Goal: Transaction & Acquisition: Subscribe to service/newsletter

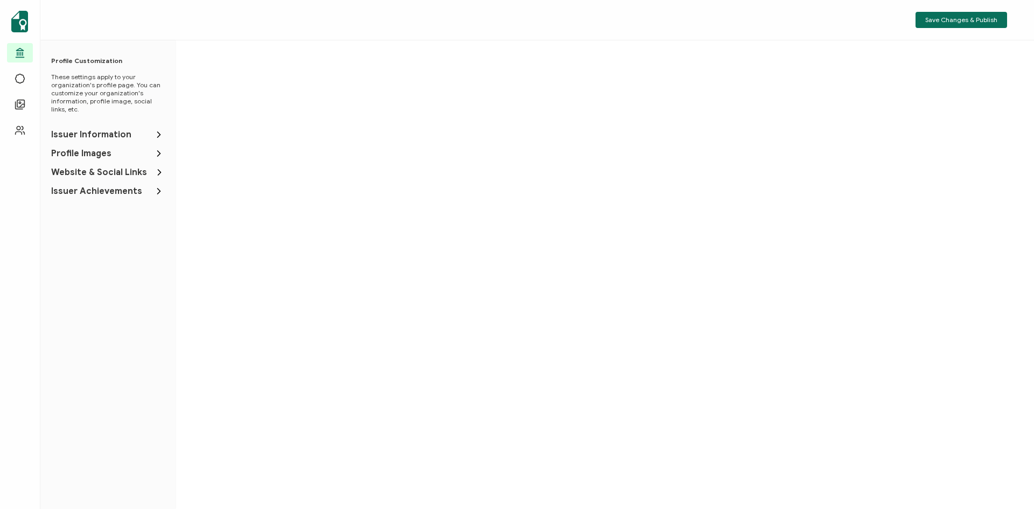
drag, startPoint x: 1024, startPoint y: 304, endPoint x: 1033, endPoint y: 358, distance: 55.2
click at [1033, 359] on div at bounding box center [604, 294] width 859 height 509
click at [123, 133] on span "Issuer Information" at bounding box center [91, 134] width 80 height 11
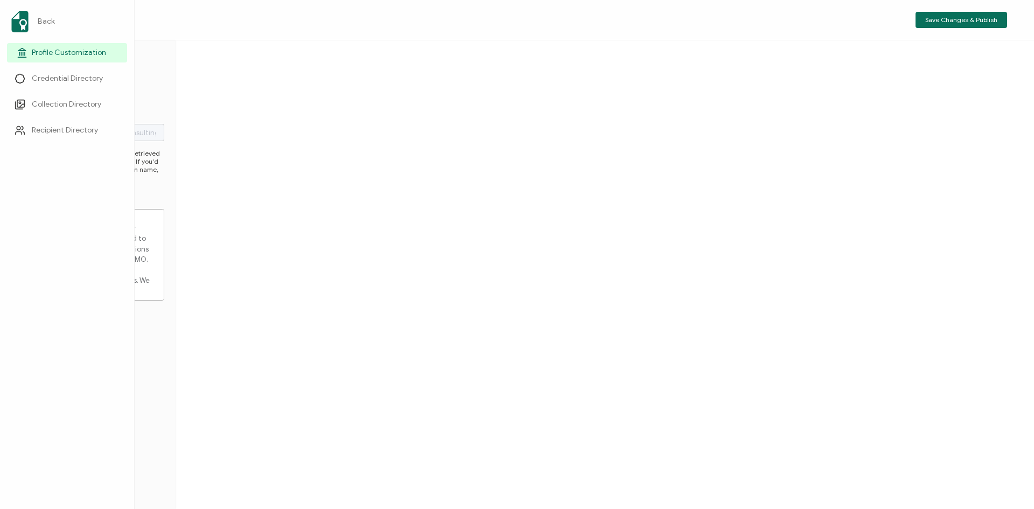
click at [21, 53] on line at bounding box center [21, 53] width 0 height 3
click at [49, 130] on span "Recipient Directory" at bounding box center [65, 130] width 66 height 11
click at [39, 78] on span "Credential Directory" at bounding box center [67, 78] width 71 height 11
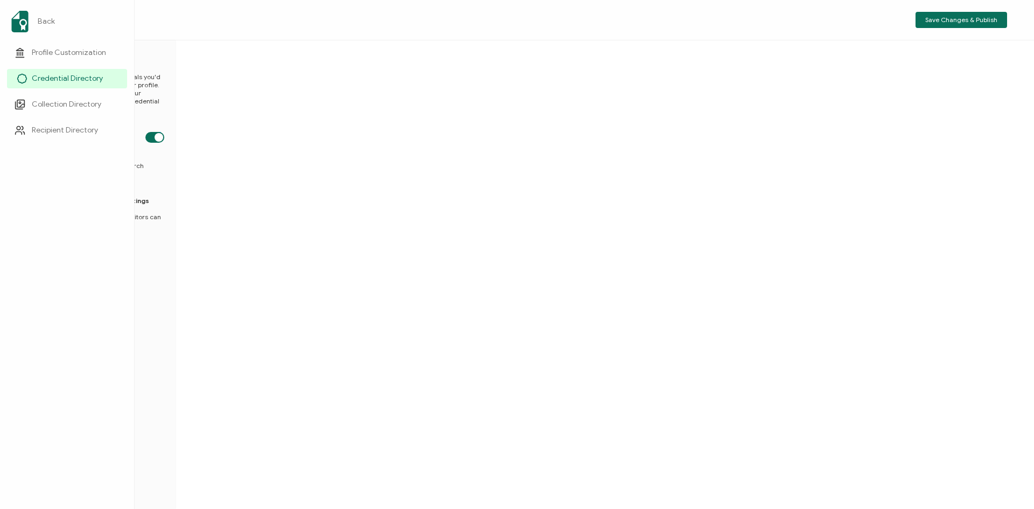
click at [39, 78] on span "Credential Directory" at bounding box center [67, 78] width 71 height 11
click at [54, 77] on span "Credential Directory" at bounding box center [67, 78] width 71 height 11
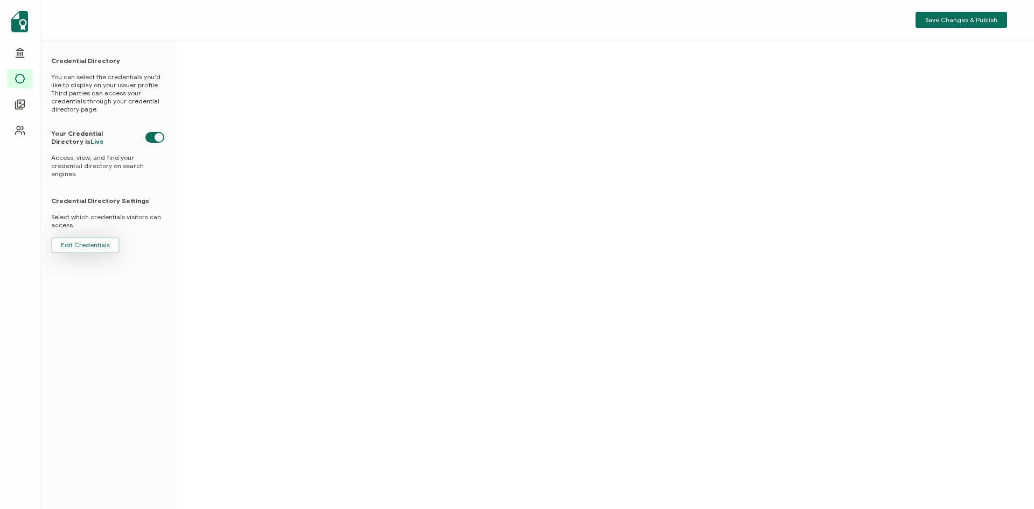
click at [81, 242] on span "Edit Credentials" at bounding box center [85, 245] width 49 height 6
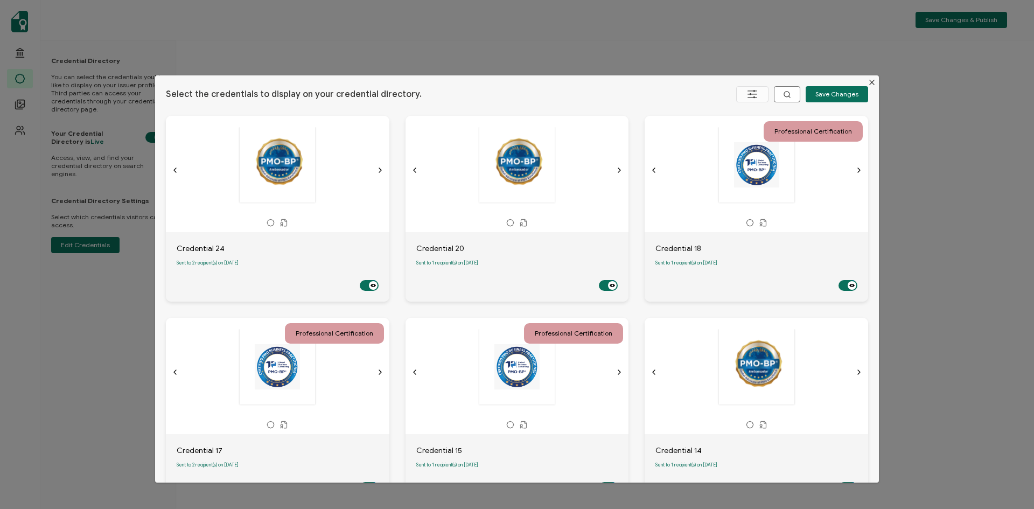
click at [486, 191] on div "dialog" at bounding box center [516, 165] width 113 height 76
click at [219, 265] on span "Sent to 2 recipient(s) on August 29, 2025" at bounding box center [208, 262] width 62 height 5
click at [867, 82] on icon "Close" at bounding box center [871, 82] width 9 height 9
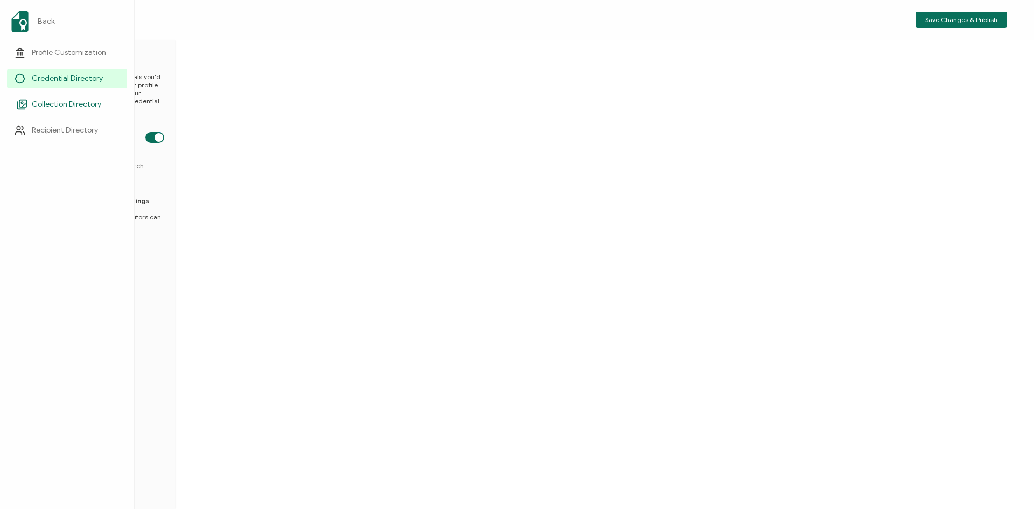
click at [47, 105] on span "Collection Directory" at bounding box center [66, 104] width 69 height 11
click at [33, 18] on link "Back" at bounding box center [67, 21] width 120 height 30
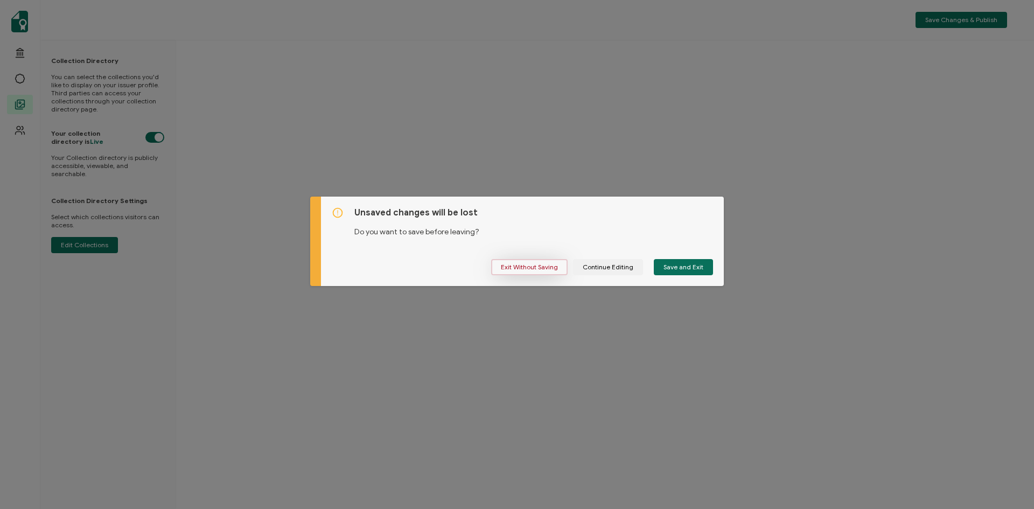
click at [534, 267] on span "Exit Without Saving" at bounding box center [529, 267] width 57 height 6
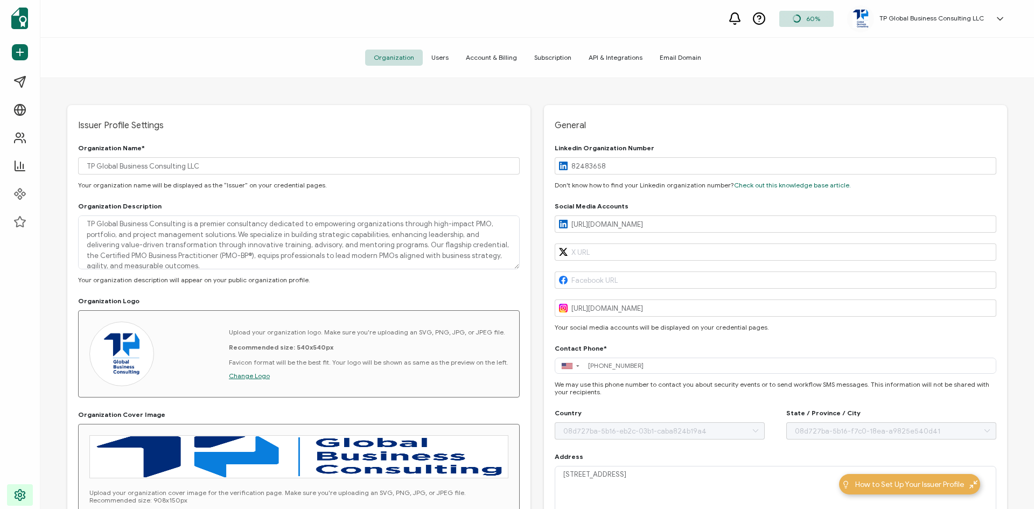
type input "United States"
type input "Florida"
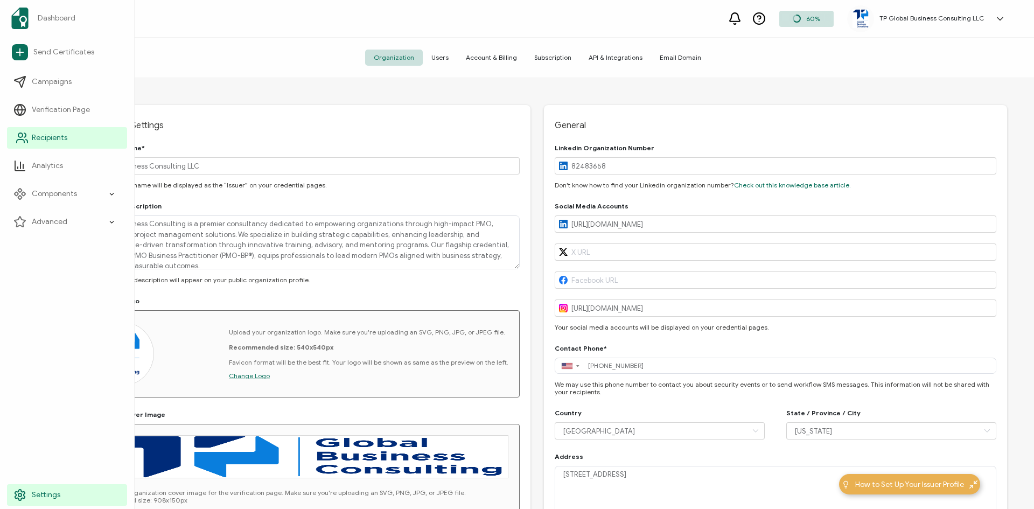
click at [54, 138] on span "Recipients" at bounding box center [50, 137] width 36 height 11
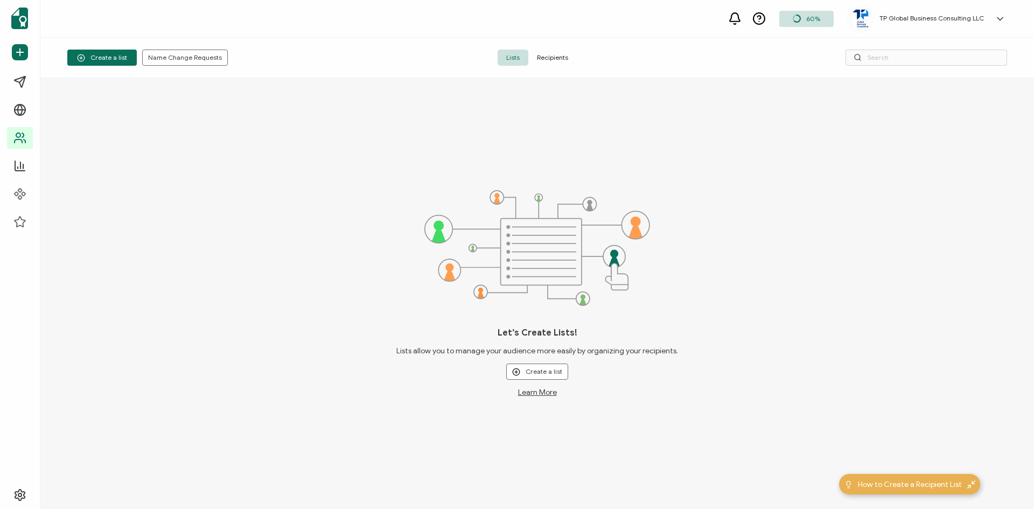
click at [549, 57] on span "Recipients" at bounding box center [552, 58] width 48 height 16
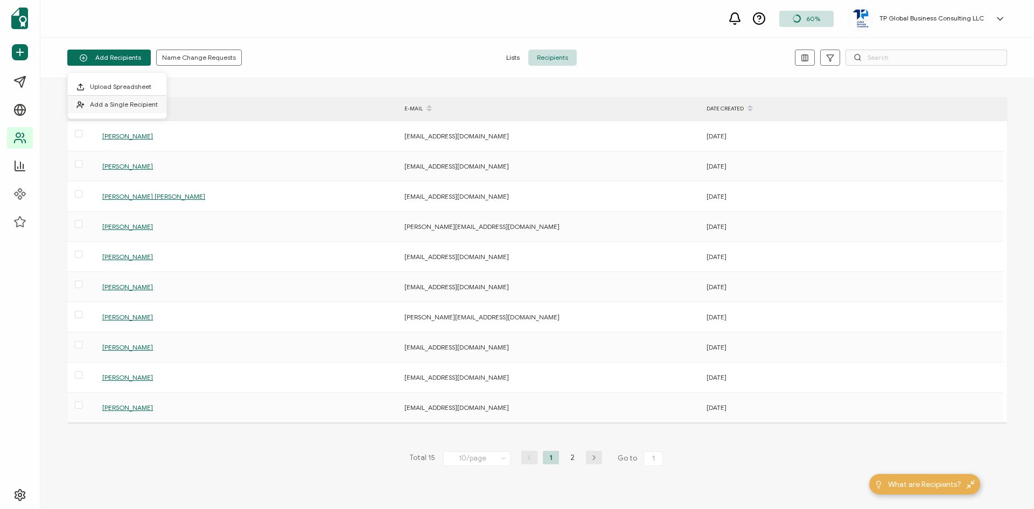
click at [127, 107] on span "Add a Single Recipient" at bounding box center [124, 104] width 68 height 8
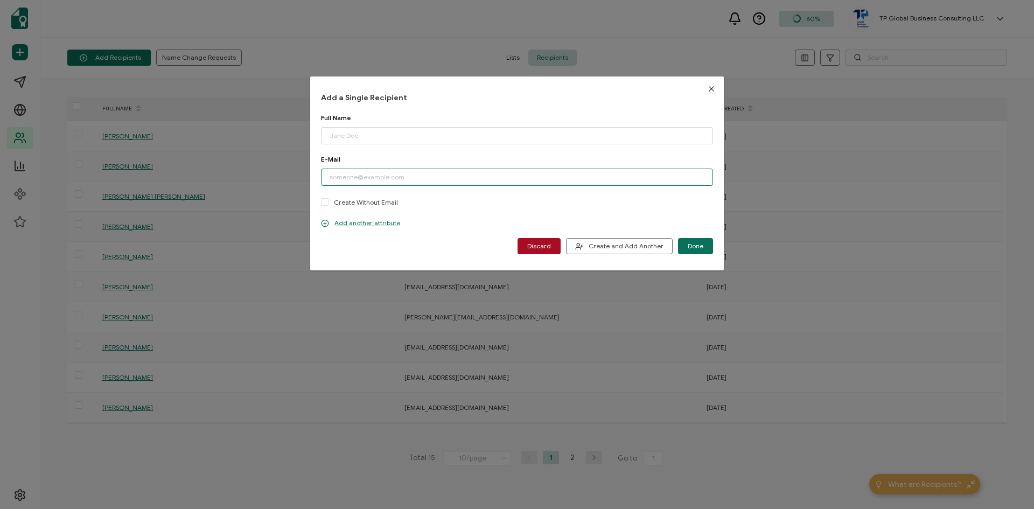
click at [372, 178] on input "dialog" at bounding box center [517, 177] width 392 height 17
paste input "thwalenta@online.de"
type input "thwalenta@online.de"
click at [367, 137] on input "dialog" at bounding box center [517, 135] width 392 height 17
type input "Thomas Walenta"
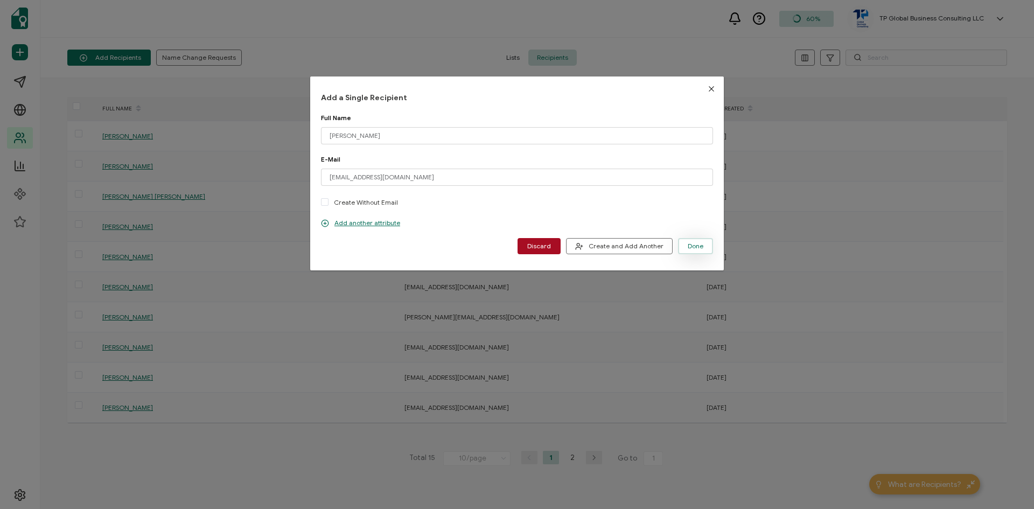
click at [691, 246] on span "Done" at bounding box center [696, 246] width 16 height 6
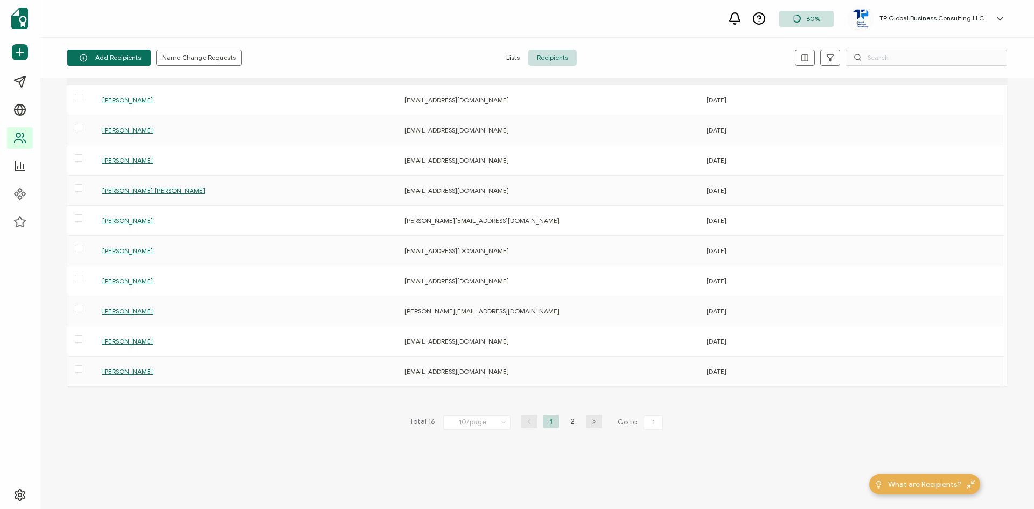
scroll to position [10, 0]
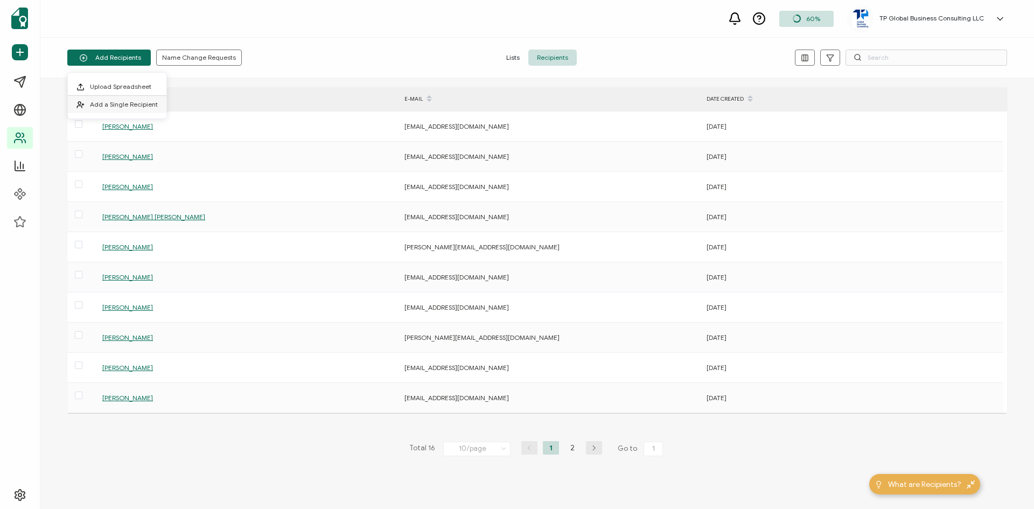
click at [115, 105] on span "Add a Single Recipient" at bounding box center [124, 104] width 68 height 8
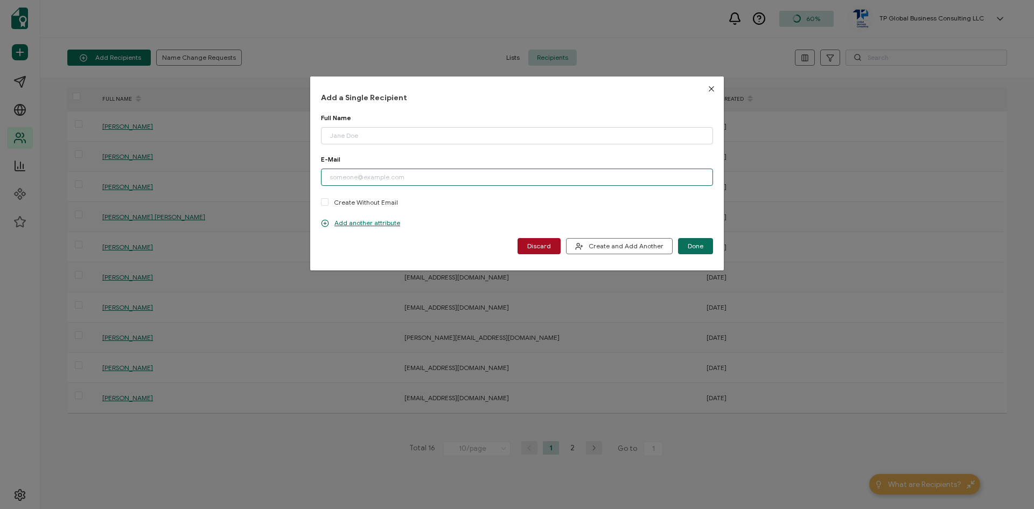
click at [409, 177] on input "dialog" at bounding box center [517, 177] width 392 height 17
paste input "richard.zhong@outlook.com"
type input "richard.zhong@outlook.com"
click at [355, 132] on input "dialog" at bounding box center [517, 135] width 392 height 17
type input "Richard Zhong"
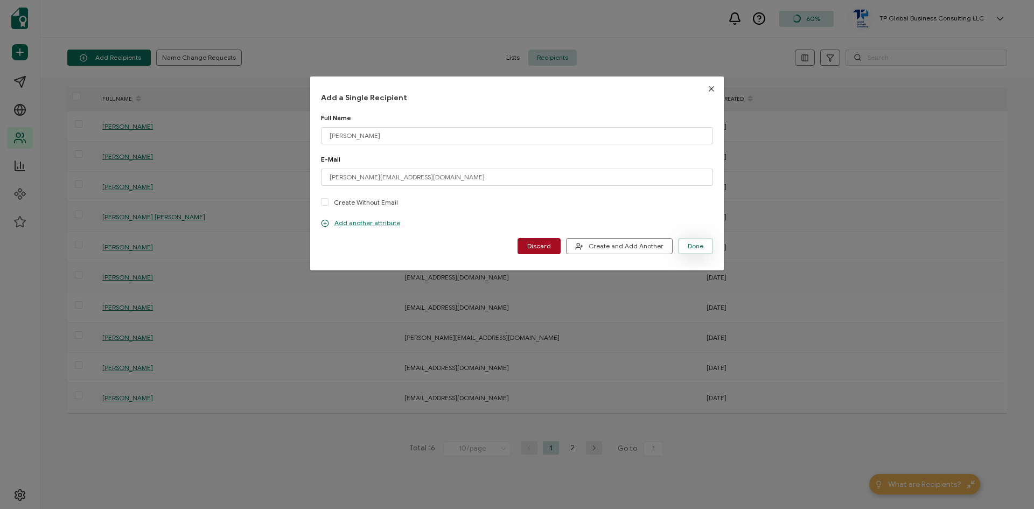
click at [696, 248] on span "Done" at bounding box center [696, 246] width 16 height 6
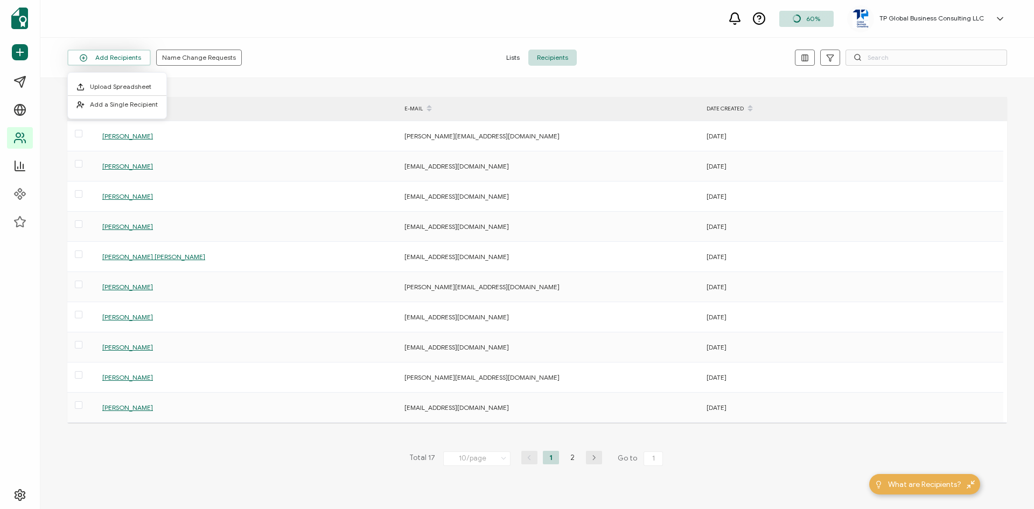
click at [103, 56] on button "Add Recipients" at bounding box center [108, 58] width 83 height 16
click at [124, 100] on li "Add a Single Recipient" at bounding box center [117, 104] width 99 height 17
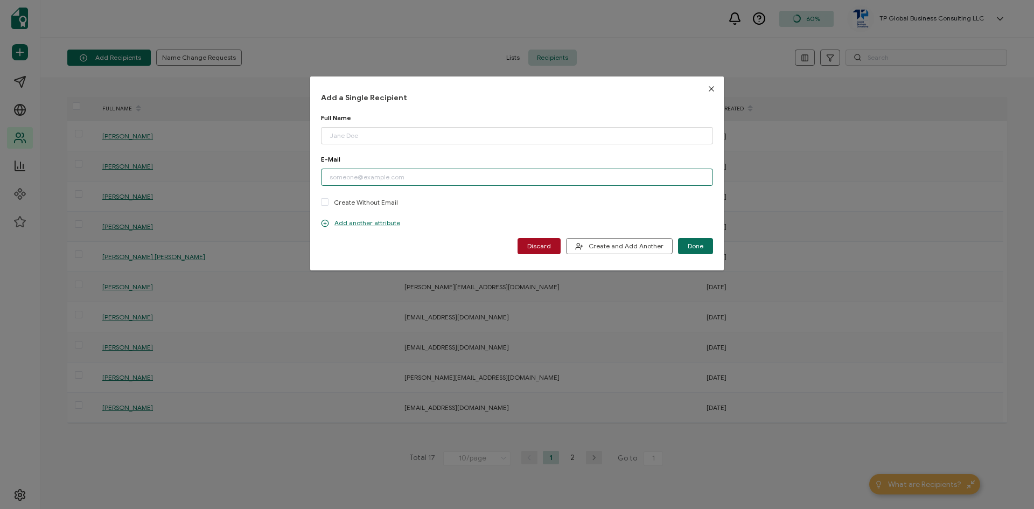
click at [356, 178] on input "dialog" at bounding box center [517, 177] width 392 height 17
paste input "karaheckaman22@gmail.com"
type input "karaheckaman22@gmail.com"
click at [358, 130] on input "dialog" at bounding box center [517, 135] width 392 height 17
type input "Kara Heckaman"
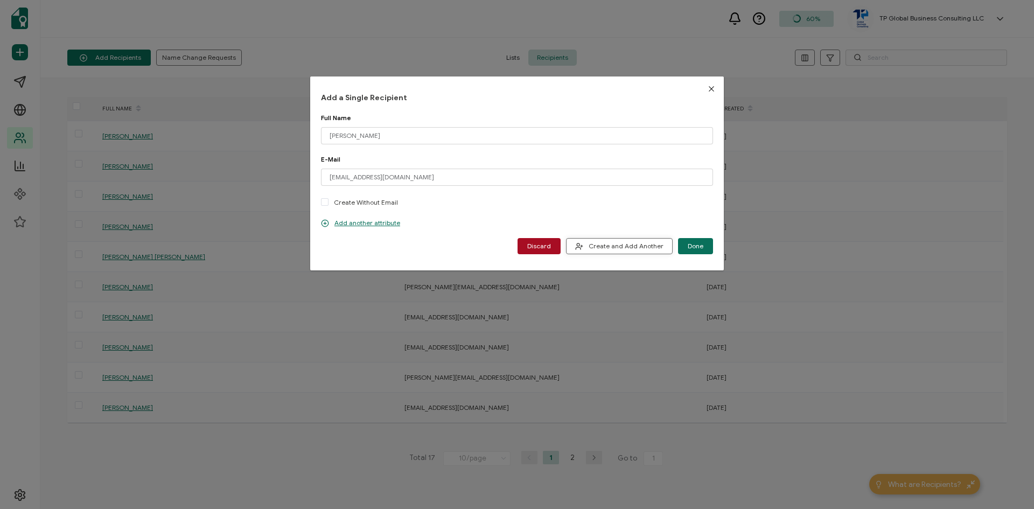
click at [609, 248] on span "Create and Add Another" at bounding box center [619, 246] width 88 height 8
click at [366, 181] on input "dialog" at bounding box center [517, 177] width 392 height 17
paste input "mckoyor@jncb.com"
type input "mckoyor@jncb.com"
click at [345, 131] on input "dialog" at bounding box center [517, 135] width 392 height 17
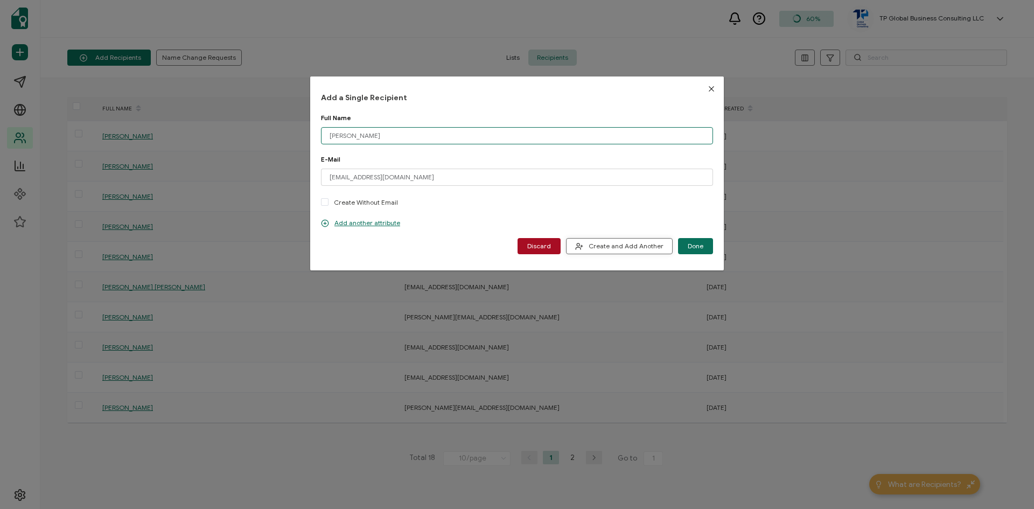
type input "Omar R. McKoy"
click at [617, 245] on span "Create and Add Another" at bounding box center [619, 246] width 88 height 8
click at [367, 176] on input "dialog" at bounding box center [517, 177] width 392 height 17
paste input "SmallSS@jncb.com"
type input "SmallSS@jncb.com"
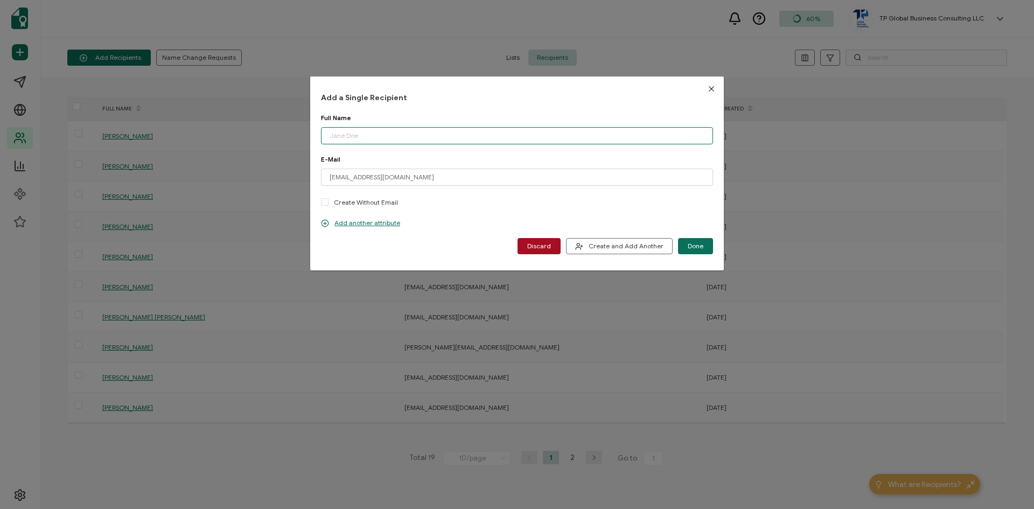
click at [367, 129] on input "dialog" at bounding box center [517, 135] width 392 height 17
type input "Shanna-Kay Small"
click at [618, 243] on span "Create and Add Another" at bounding box center [619, 246] width 88 height 8
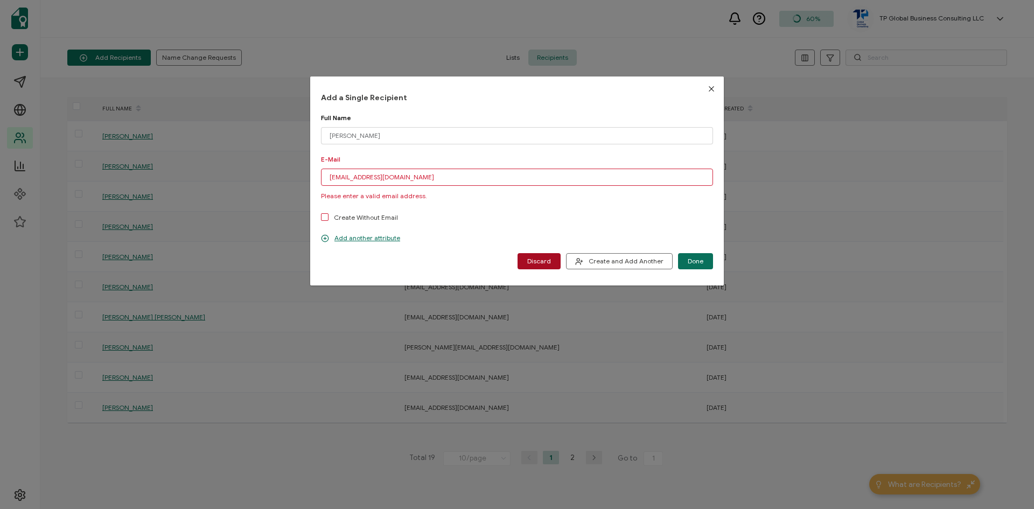
click at [328, 177] on input "SmallSS@jncb.com" at bounding box center [517, 177] width 392 height 17
click at [393, 177] on input "SmallSS@jncb.com" at bounding box center [517, 177] width 392 height 17
click at [328, 176] on input "SmallSS@jncb.com" at bounding box center [517, 177] width 392 height 17
drag, startPoint x: 394, startPoint y: 177, endPoint x: 276, endPoint y: 174, distance: 118.0
click at [276, 174] on div "Add a Single Recipient Full Name Shanna-Kay Small Please enter a valid name. E-…" at bounding box center [517, 254] width 1034 height 509
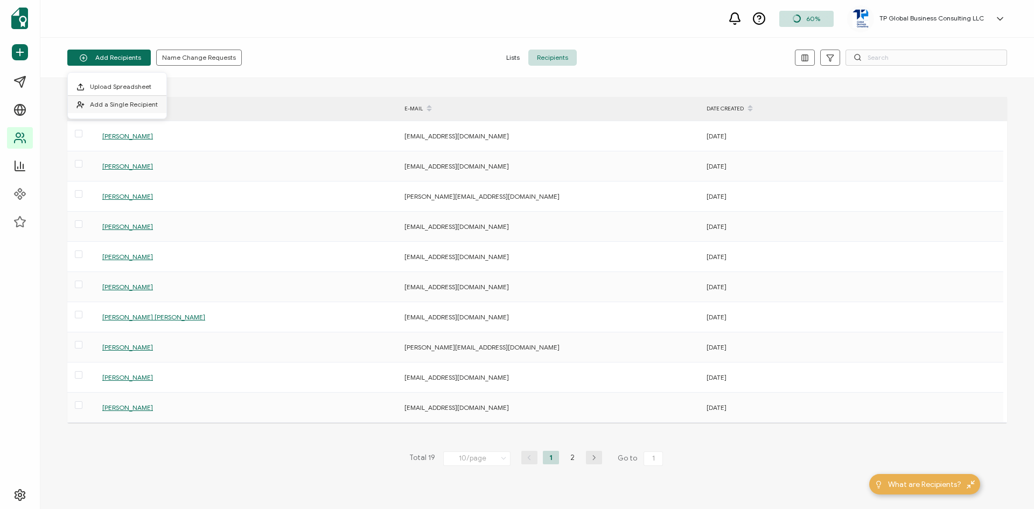
click at [120, 108] on span "Add a Single Recipient" at bounding box center [124, 104] width 68 height 8
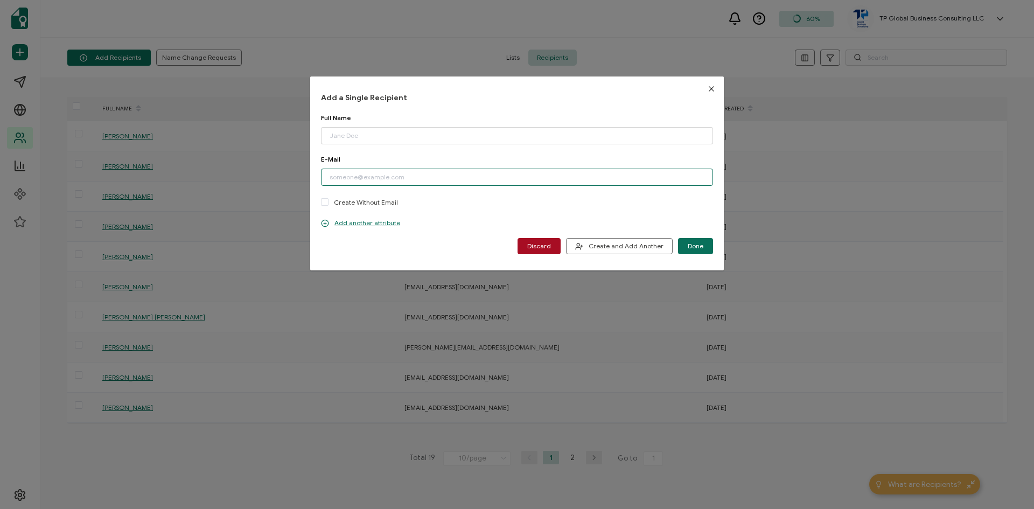
click at [329, 174] on input "dialog" at bounding box center [517, 177] width 392 height 17
paste input "SmallSS@jncb.com"
type input "SmallSS@jncb.com"
click at [379, 137] on input "dialog" at bounding box center [517, 135] width 392 height 17
type input "Shanna-Kay Small"
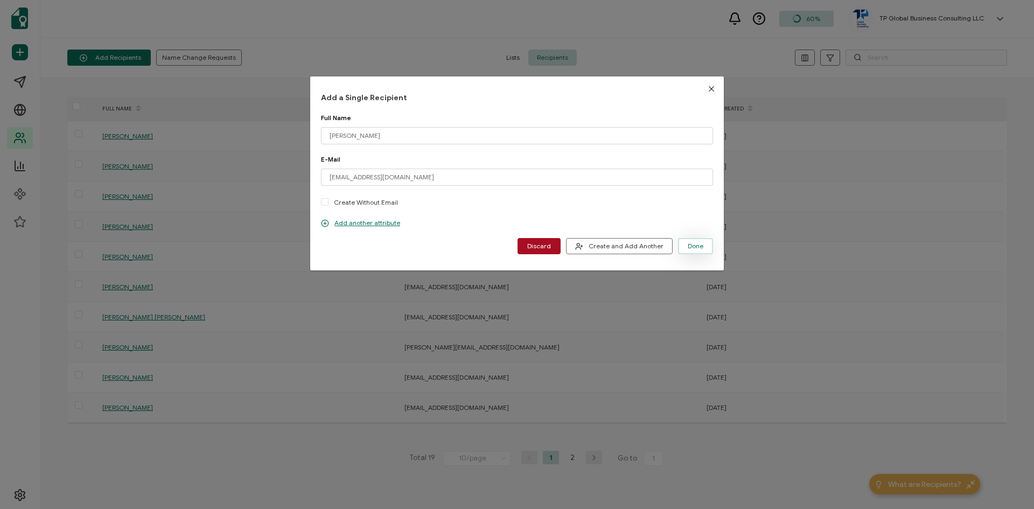
click at [695, 250] on button "Done" at bounding box center [695, 246] width 35 height 16
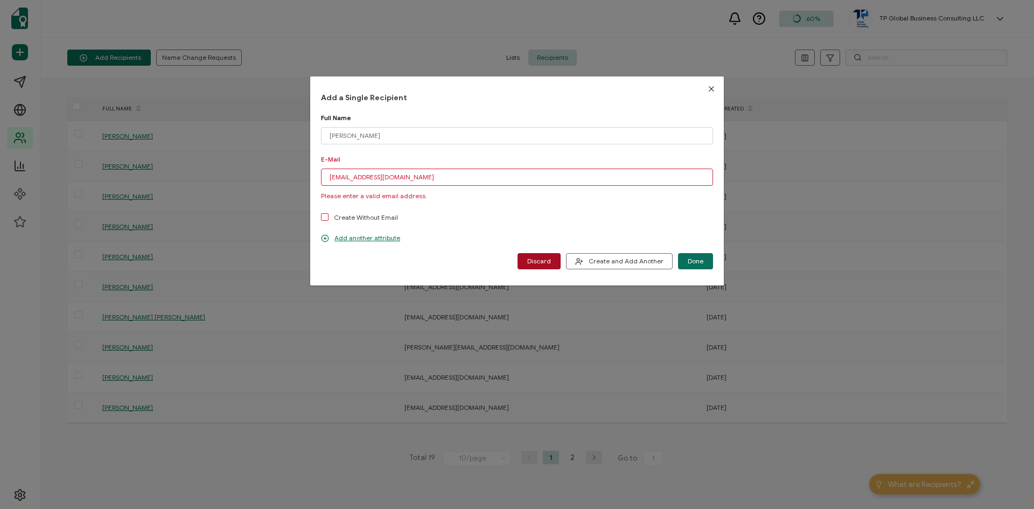
click at [391, 177] on input "SmallSS@jncb.com" at bounding box center [517, 177] width 392 height 17
click at [692, 263] on span "Done" at bounding box center [696, 261] width 16 height 6
click at [330, 178] on input "SmallSS@jncb.com" at bounding box center [517, 177] width 392 height 17
click at [350, 176] on input "SmallSS@jncb.com" at bounding box center [517, 177] width 392 height 17
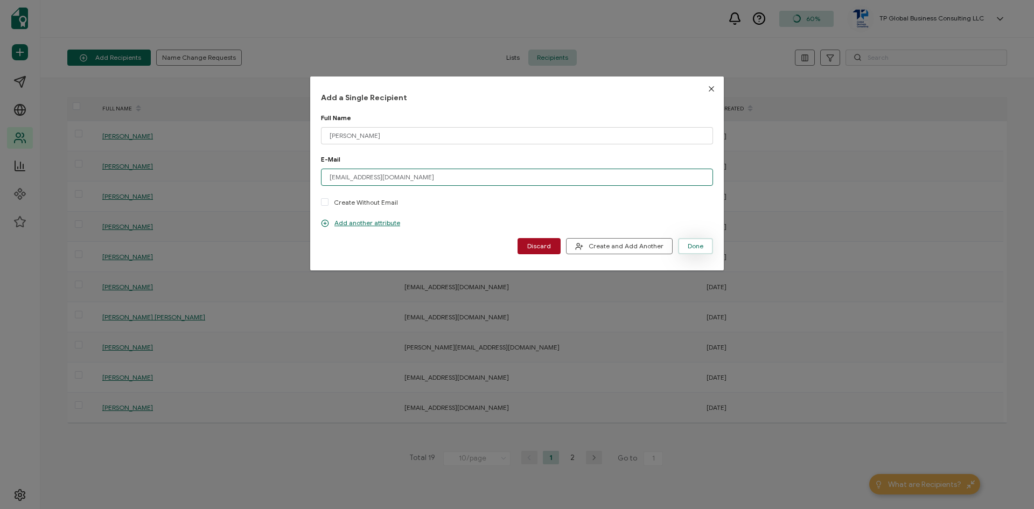
type input "Smallss@jncb.com"
click at [696, 246] on span "Done" at bounding box center [696, 246] width 16 height 6
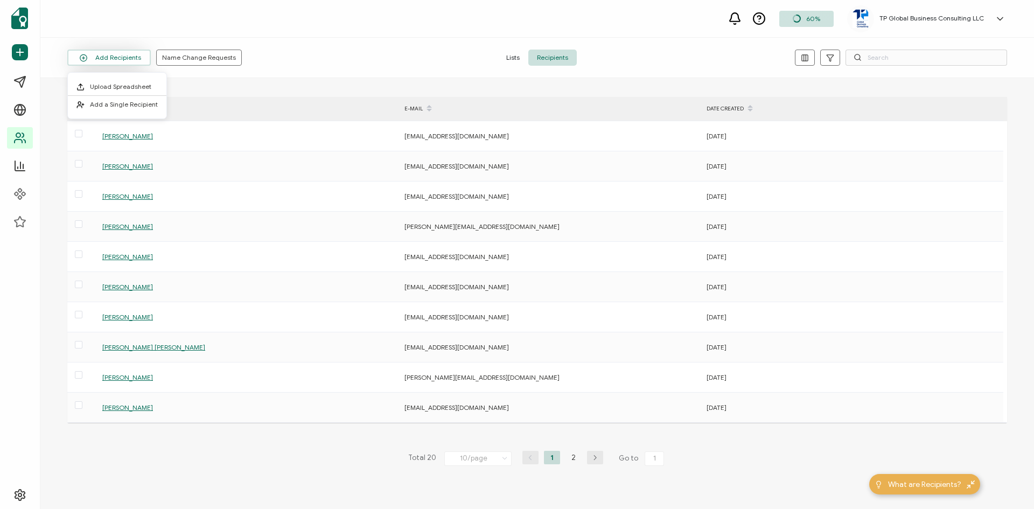
click at [112, 57] on button "Add Recipients" at bounding box center [108, 58] width 83 height 16
click at [122, 101] on span "Add a Single Recipient" at bounding box center [124, 104] width 68 height 8
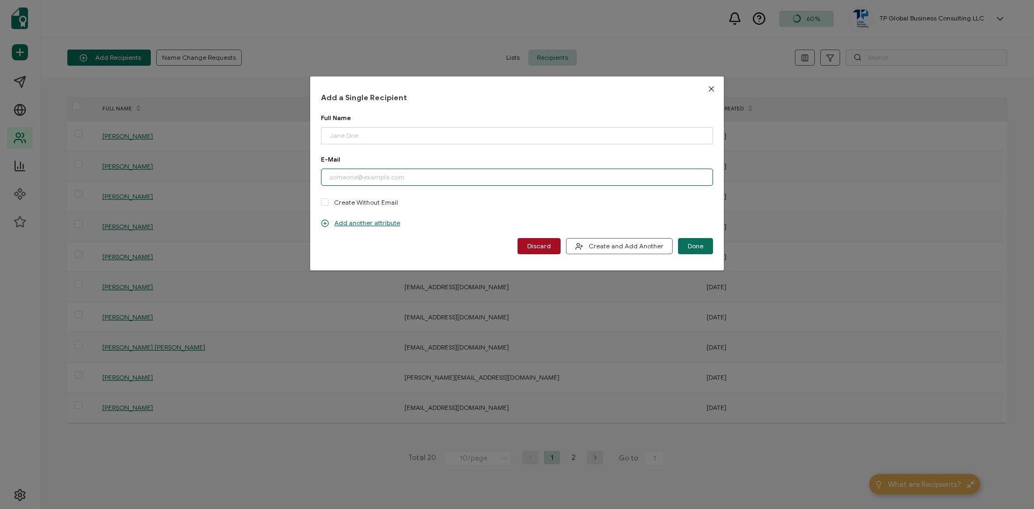
click at [373, 179] on input "dialog" at bounding box center [517, 177] width 392 height 17
paste input "GrantAA@jncb.com"
type input "GrantAA@jncb.com"
click at [361, 138] on input "dialog" at bounding box center [517, 135] width 392 height 17
type input "Arvel A. Grant"
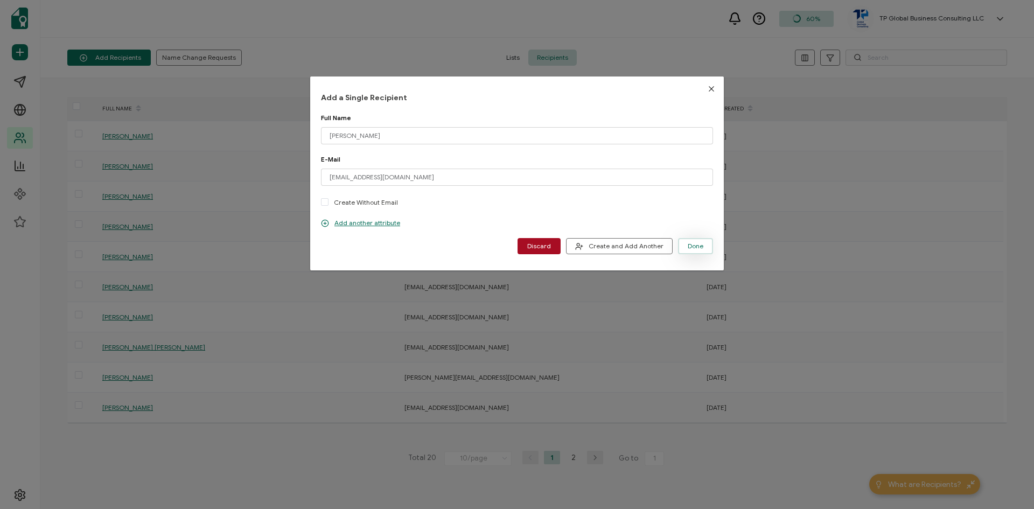
click at [695, 248] on span "Done" at bounding box center [696, 246] width 16 height 6
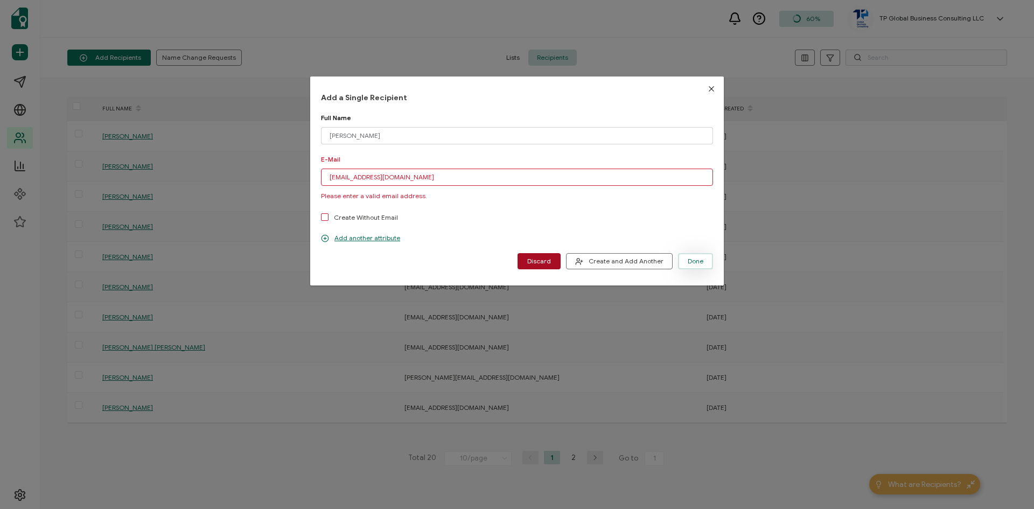
click at [689, 263] on span "Done" at bounding box center [696, 261] width 16 height 6
click at [353, 176] on input "GrantAA@jncb.com" at bounding box center [517, 177] width 392 height 17
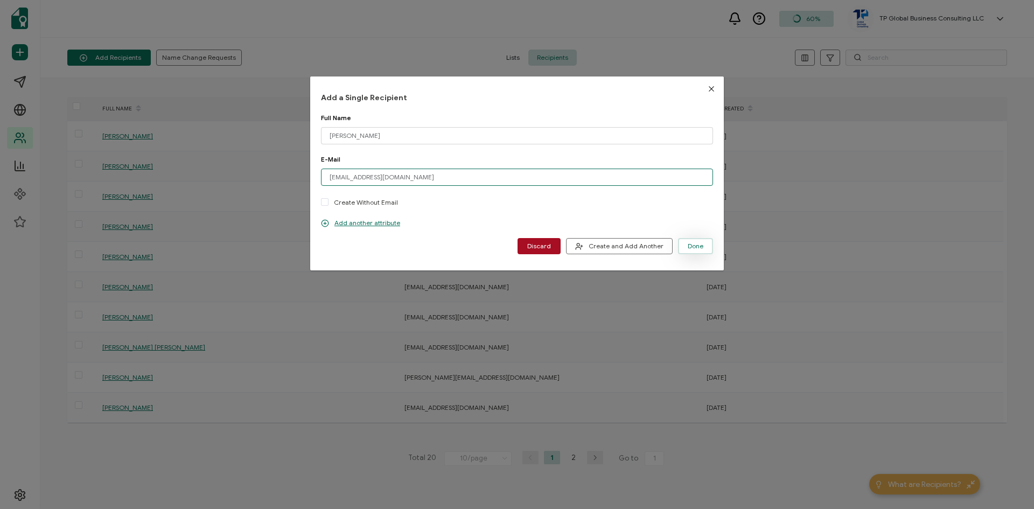
type input "Grantaa@jncb.com"
click at [689, 247] on span "Done" at bounding box center [696, 246] width 16 height 6
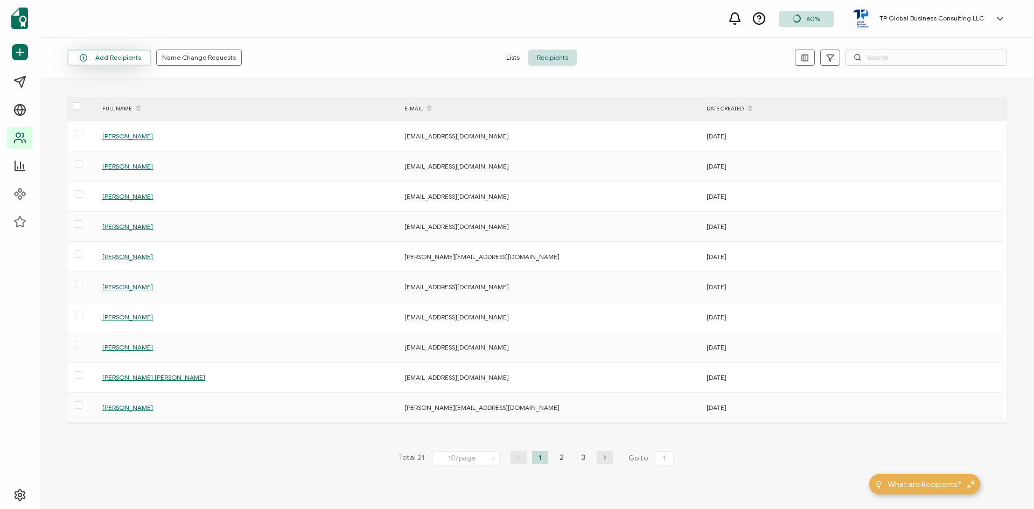
click at [102, 53] on button "Add Recipients" at bounding box center [108, 58] width 83 height 16
click at [125, 101] on span "Add a Single Recipient" at bounding box center [124, 104] width 68 height 8
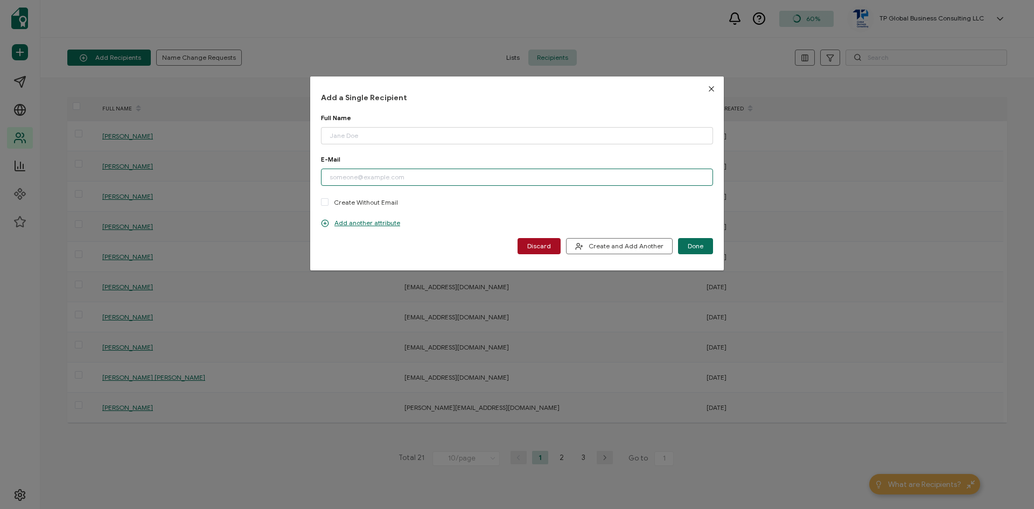
click at [359, 178] on input "dialog" at bounding box center [517, 177] width 392 height 17
paste input "patrick.fournier@live.ca"
type input "patrick.fournier@live.ca"
click at [351, 130] on input "dialog" at bounding box center [517, 135] width 392 height 17
type input "Patrick Fournier"
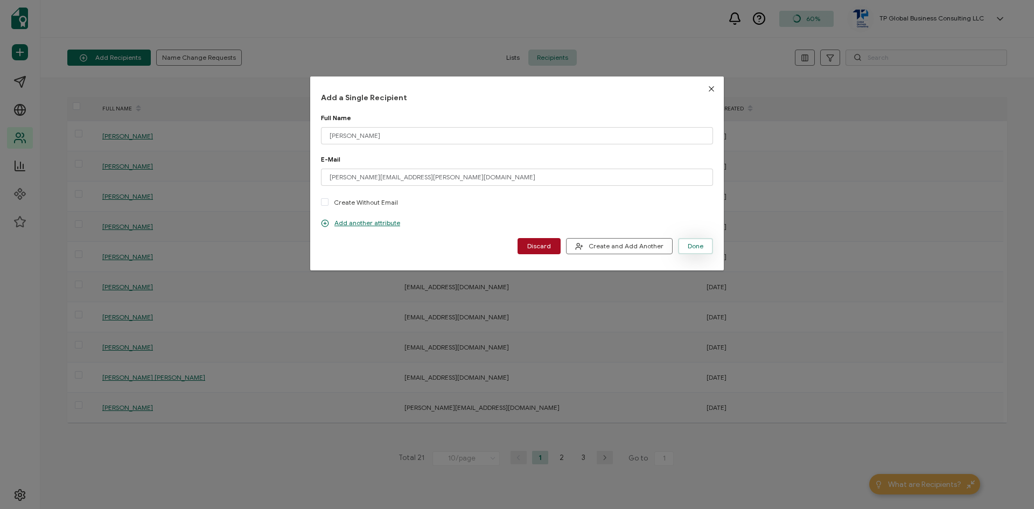
click at [693, 246] on span "Done" at bounding box center [696, 246] width 16 height 6
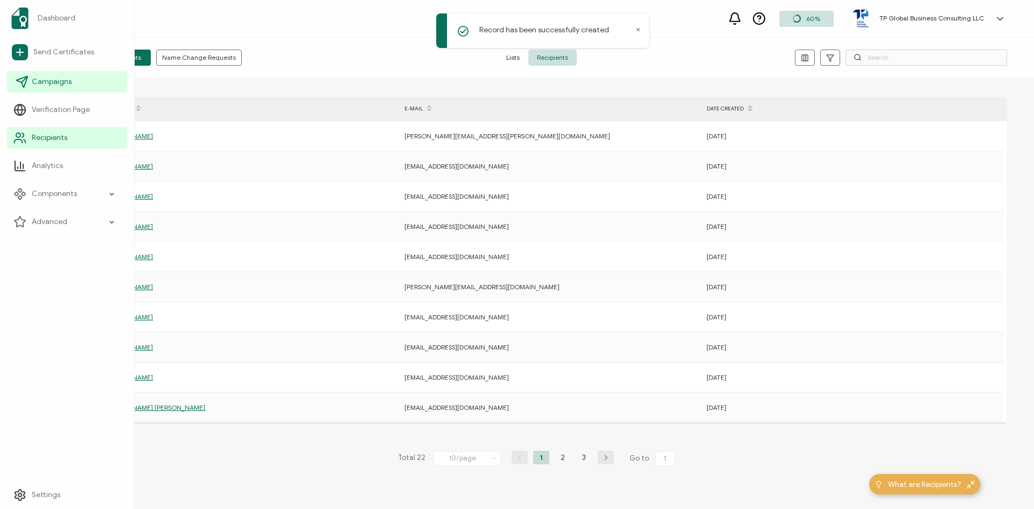
click at [50, 84] on span "Campaigns" at bounding box center [52, 81] width 40 height 11
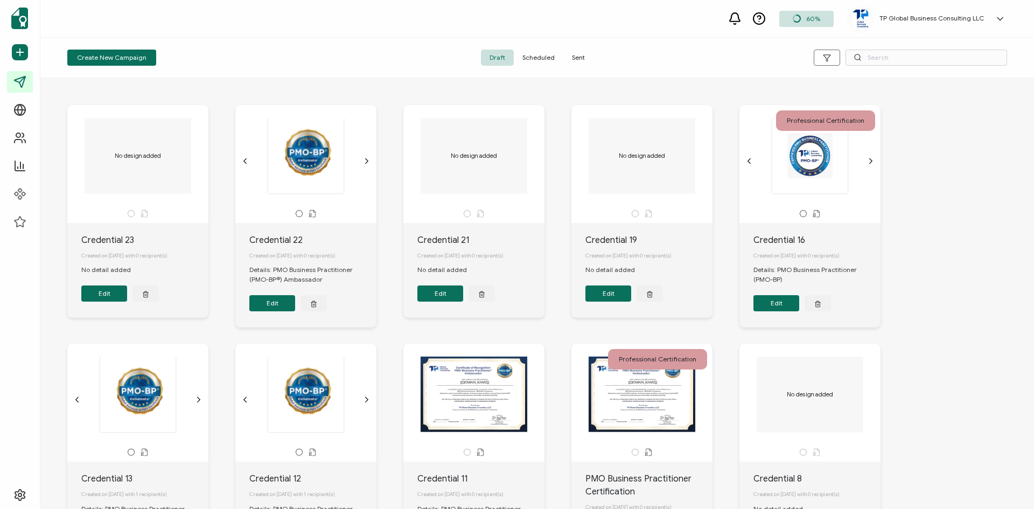
click at [292, 277] on div "Details: PMO Business Practitioner (PMO-BP®) Ambassador" at bounding box center [312, 274] width 127 height 19
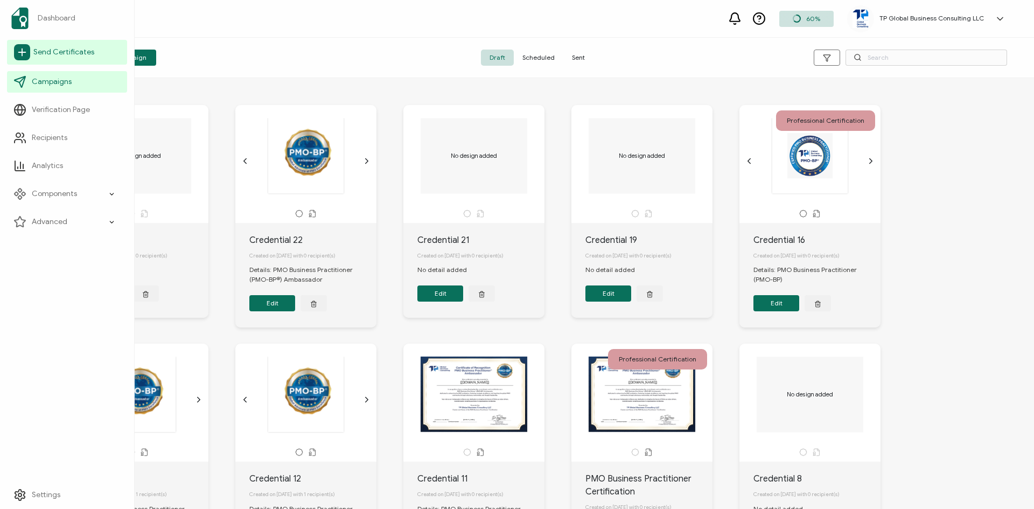
click at [43, 54] on span "Send Certificates" at bounding box center [63, 52] width 61 height 11
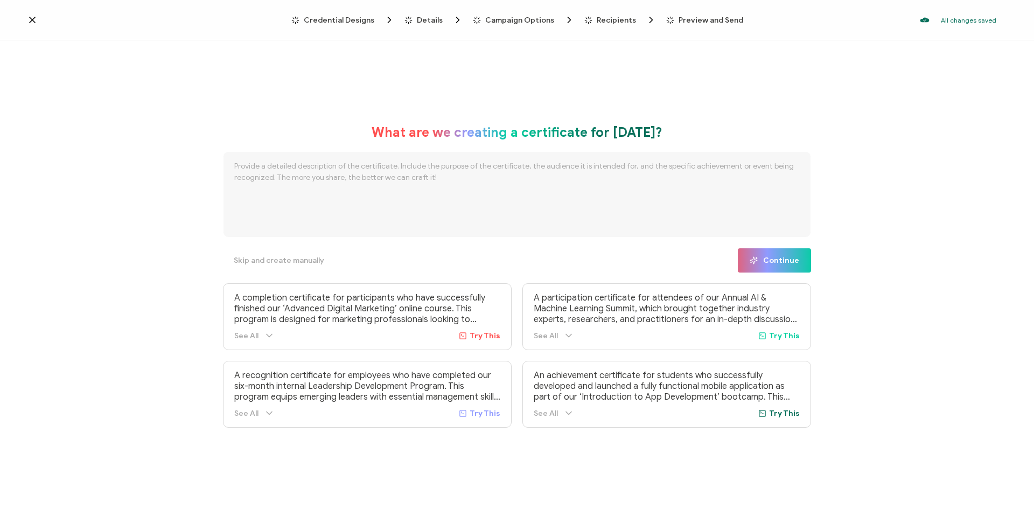
click at [352, 20] on span "Credential Designs" at bounding box center [339, 20] width 71 height 8
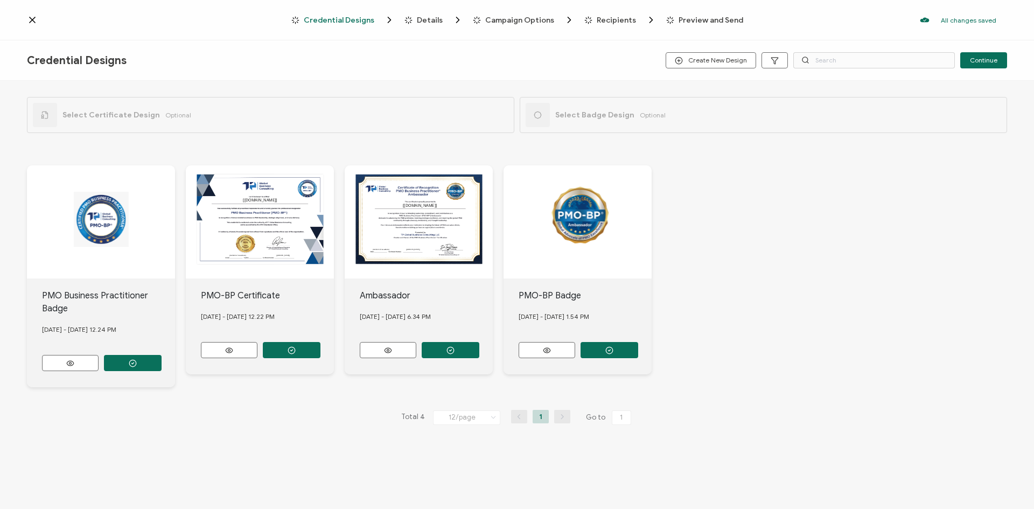
click at [404, 310] on div "May 29, 2025 - Thursday 6.34 PM" at bounding box center [427, 316] width 134 height 29
click at [396, 295] on div "Ambassador" at bounding box center [427, 295] width 134 height 13
click at [509, 19] on span "Campaign Options" at bounding box center [519, 20] width 69 height 8
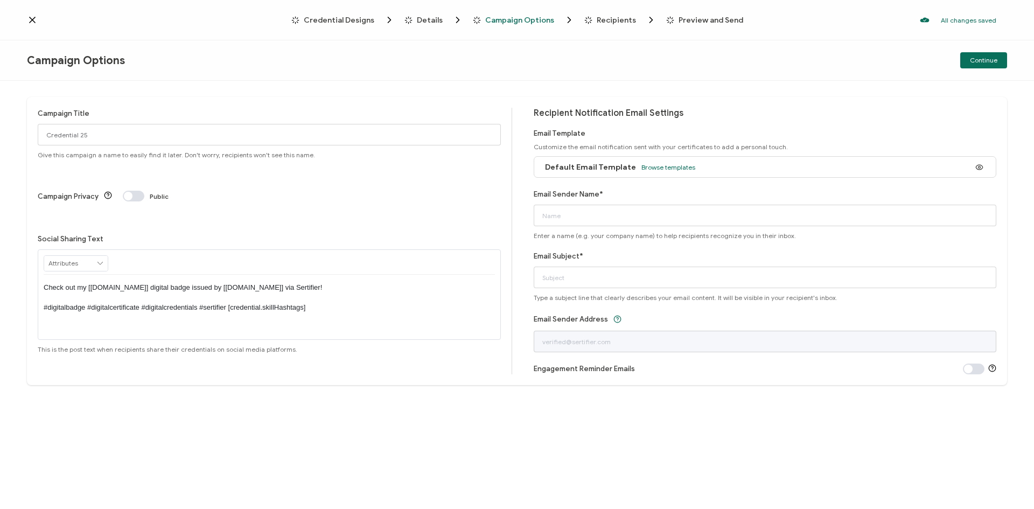
click at [346, 19] on span "Credential Designs" at bounding box center [339, 20] width 71 height 8
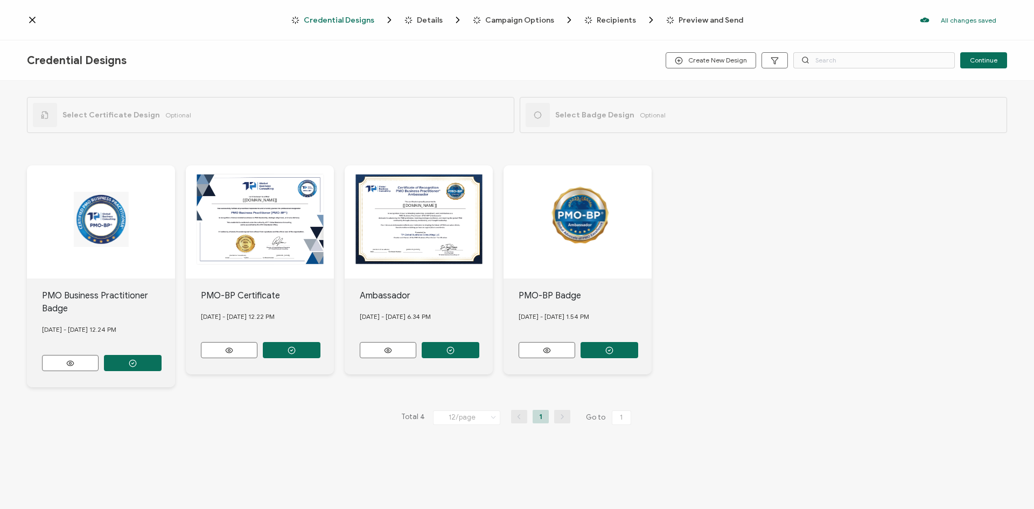
click at [416, 216] on div "The recipient’s full name, which will be automatically filled based on the info…" at bounding box center [419, 221] width 148 height 113
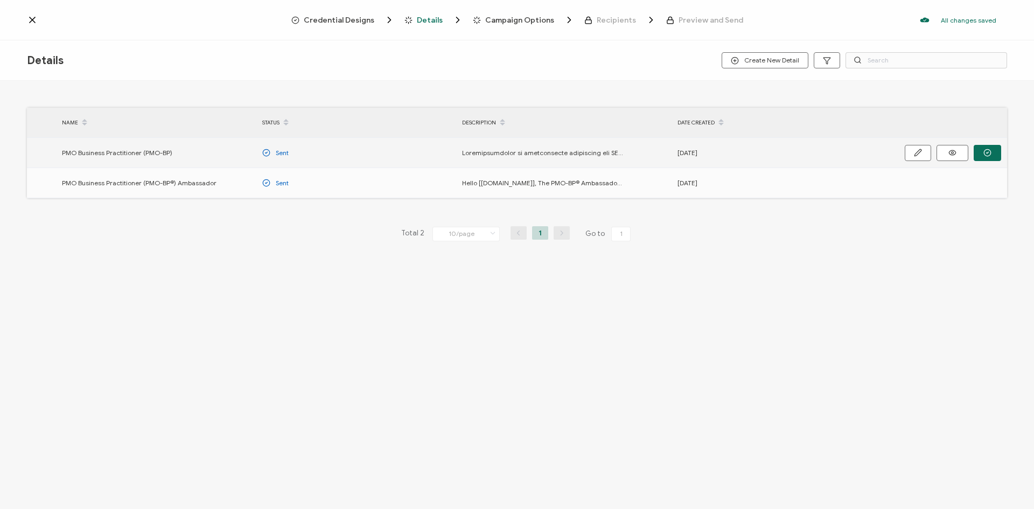
click at [143, 153] on span "PMO Business Practitioner (PMO-BP)" at bounding box center [117, 152] width 110 height 12
click at [522, 153] on span at bounding box center [543, 152] width 162 height 12
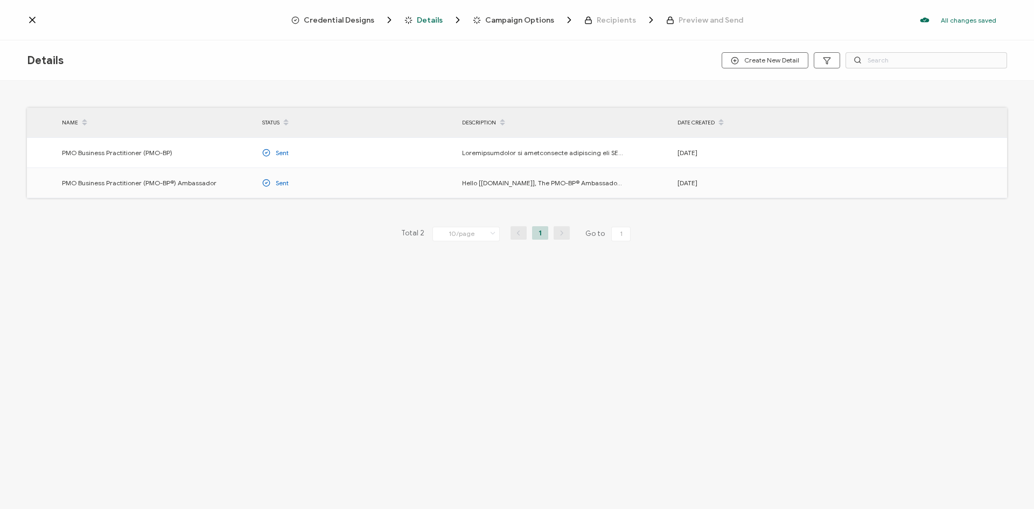
click at [439, 21] on span "Details" at bounding box center [430, 20] width 26 height 8
click at [489, 184] on span "Hello [recipient.name], The PMO-BP® Ambassador Certificate recognizes exception…" at bounding box center [543, 183] width 162 height 12
click at [179, 181] on span "PMO Business Practitioner (PMO-BP®) Ambassador" at bounding box center [139, 183] width 155 height 12
click at [354, 19] on span "Credential Designs" at bounding box center [339, 20] width 71 height 8
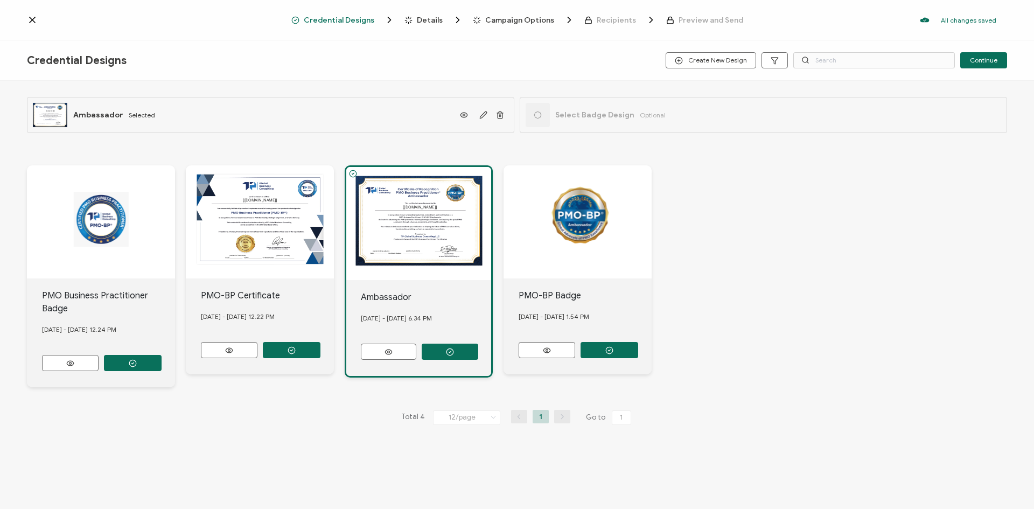
click at [423, 251] on div "The recipient’s full name, which will be automatically filled based on the info…" at bounding box center [418, 223] width 145 height 113
click at [35, 22] on icon at bounding box center [32, 20] width 11 height 11
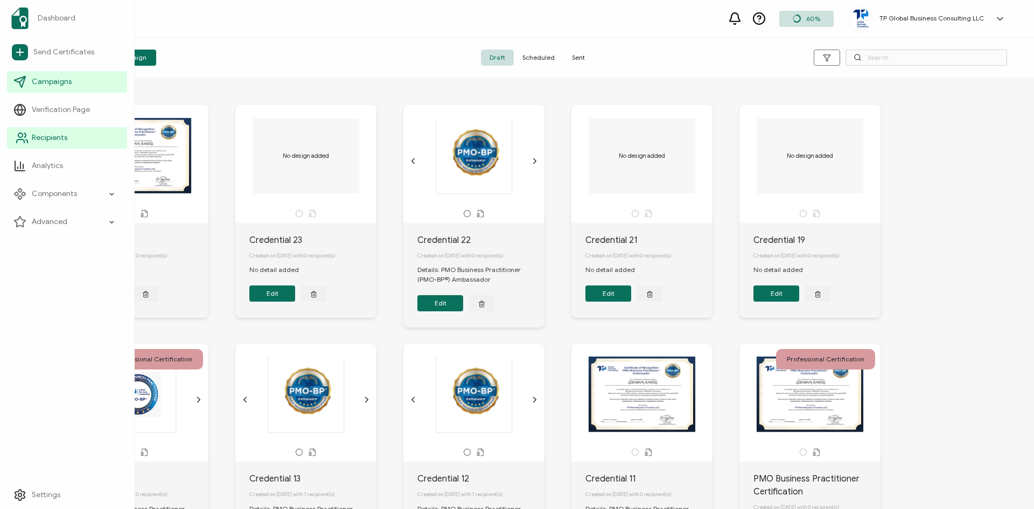
click at [51, 138] on span "Recipients" at bounding box center [50, 137] width 36 height 11
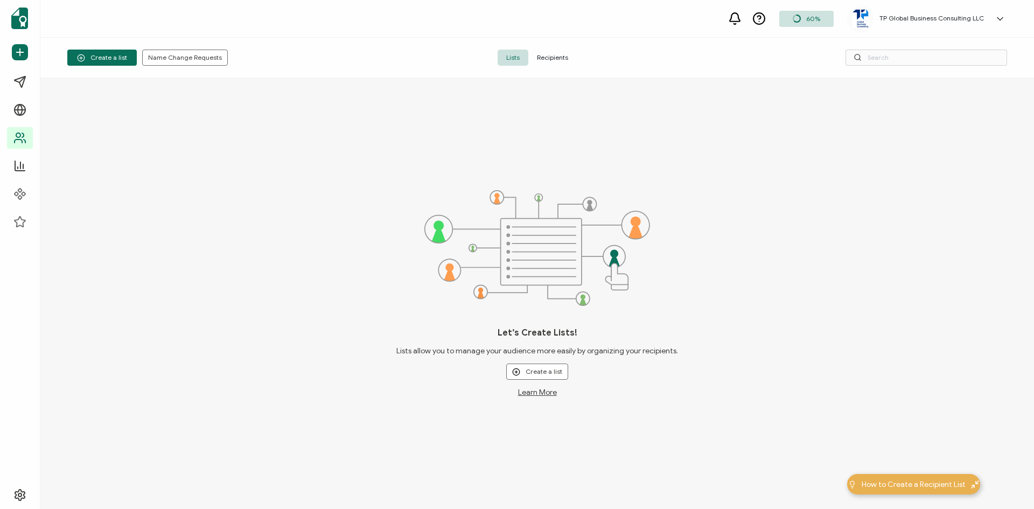
click at [550, 57] on span "Recipients" at bounding box center [552, 58] width 48 height 16
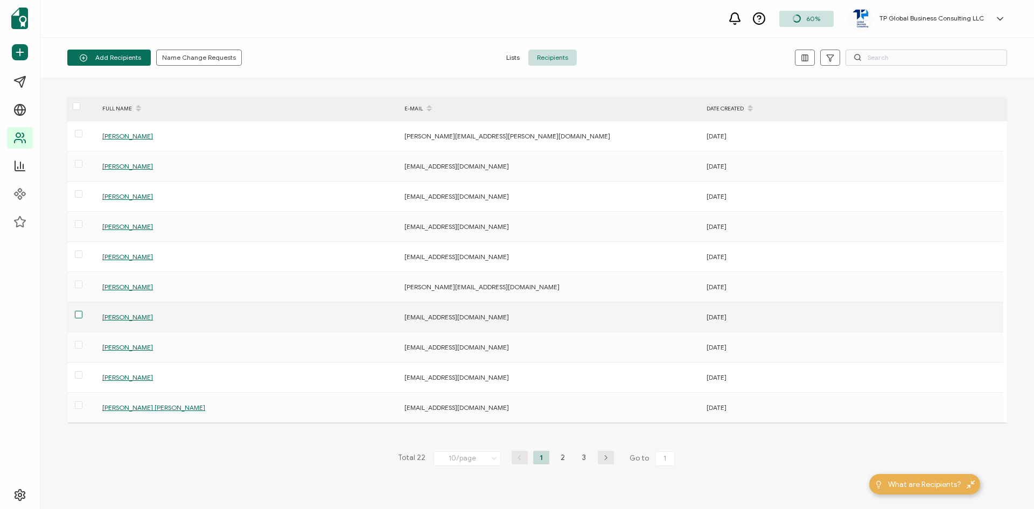
click at [77, 314] on span at bounding box center [79, 315] width 8 height 8
click at [82, 311] on input "checkbox" at bounding box center [82, 311] width 0 height 0
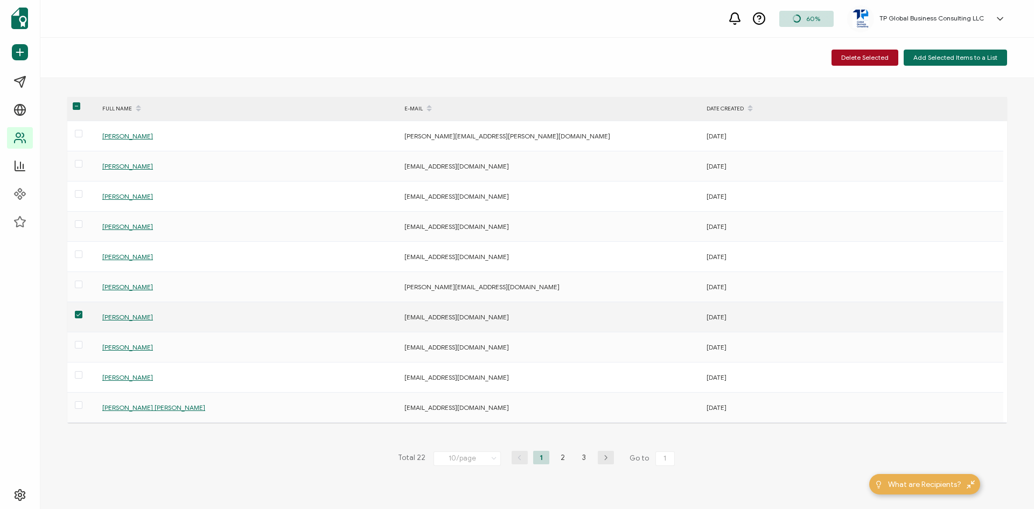
click at [125, 318] on span "Thomas Walenta" at bounding box center [127, 317] width 51 height 8
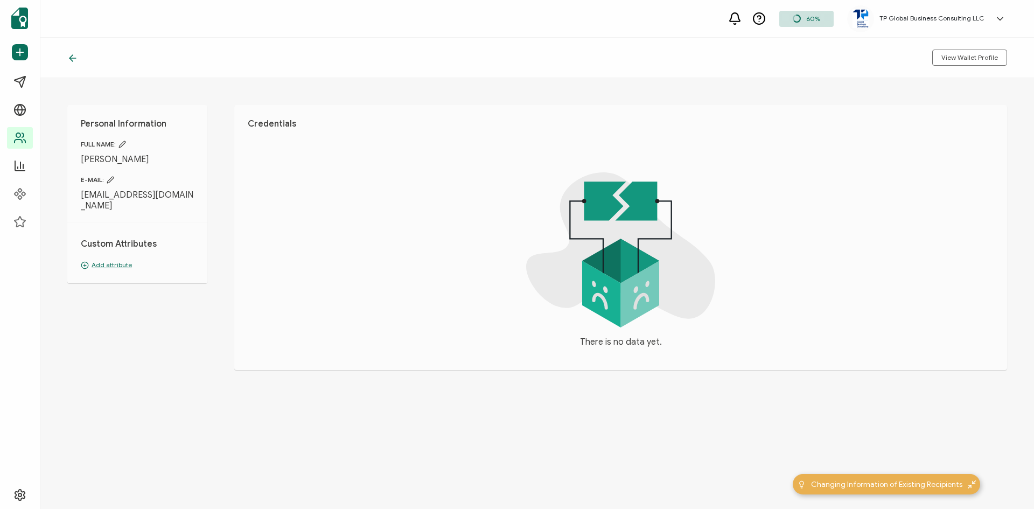
click at [279, 122] on h1 "Credentials" at bounding box center [621, 123] width 746 height 11
click at [284, 123] on h1 "Credentials" at bounding box center [621, 123] width 746 height 11
click at [285, 123] on h1 "Credentials" at bounding box center [621, 123] width 746 height 11
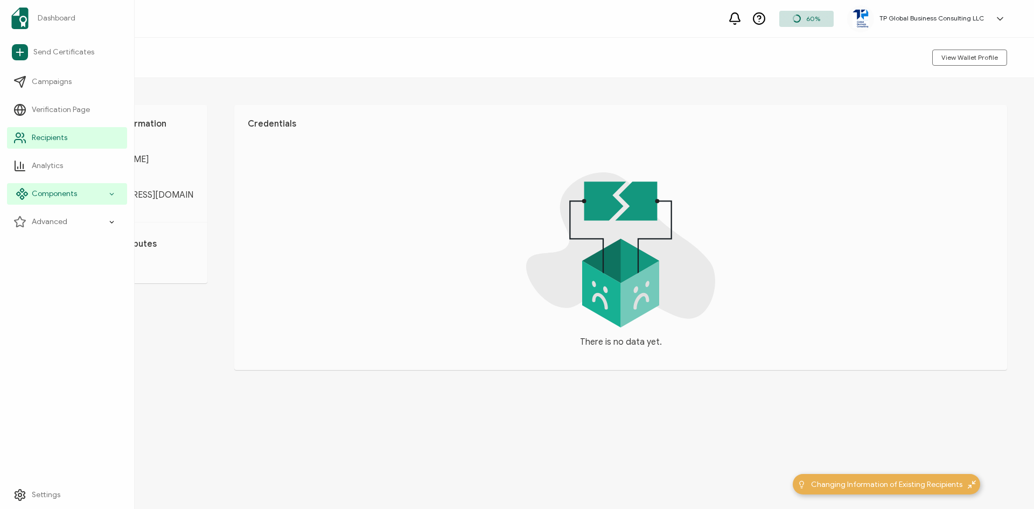
click at [70, 194] on span "Components" at bounding box center [54, 193] width 45 height 11
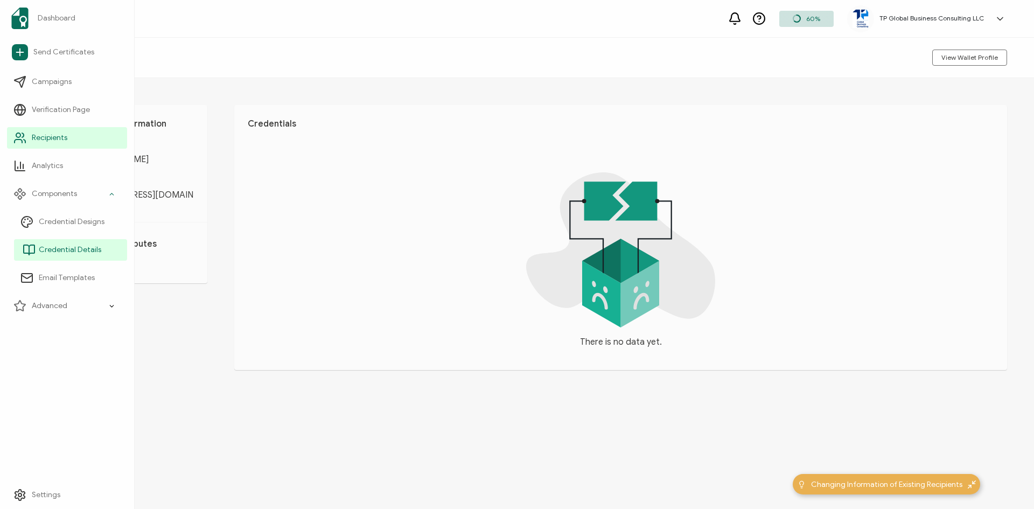
click at [68, 249] on span "Credential Details" at bounding box center [70, 249] width 62 height 11
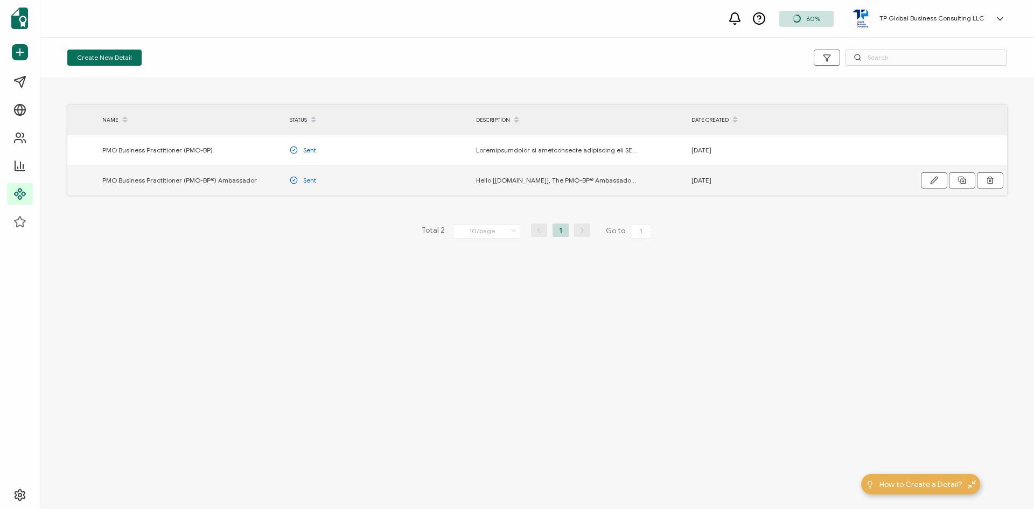
click at [183, 184] on span "PMO Business Practitioner (PMO-BP®) Ambassador" at bounding box center [179, 180] width 155 height 12
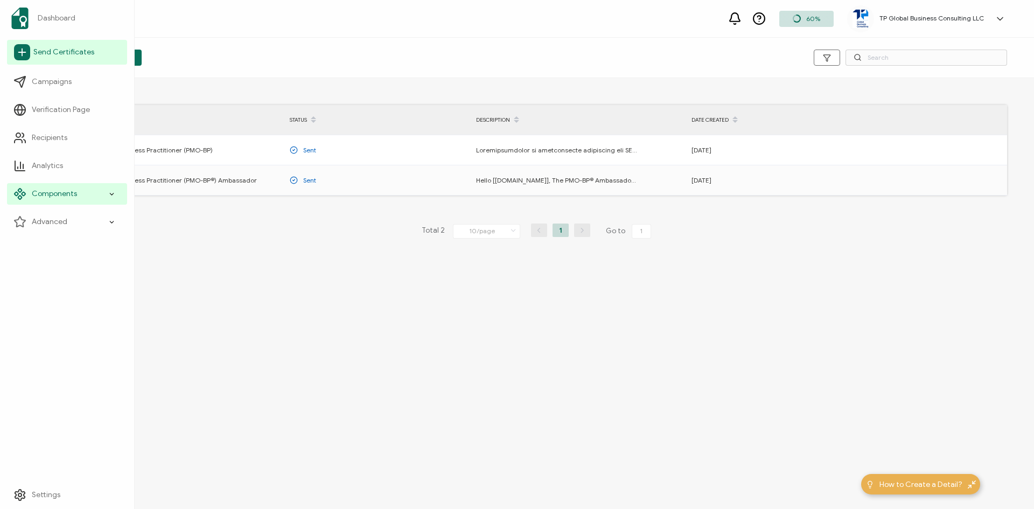
click at [26, 53] on icon at bounding box center [22, 52] width 16 height 16
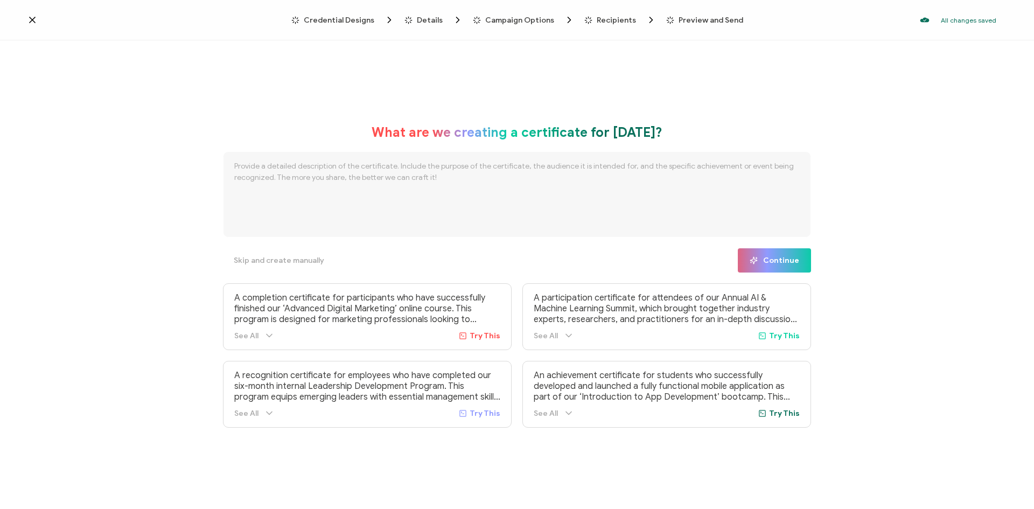
click at [519, 20] on span "Campaign Options" at bounding box center [519, 20] width 69 height 8
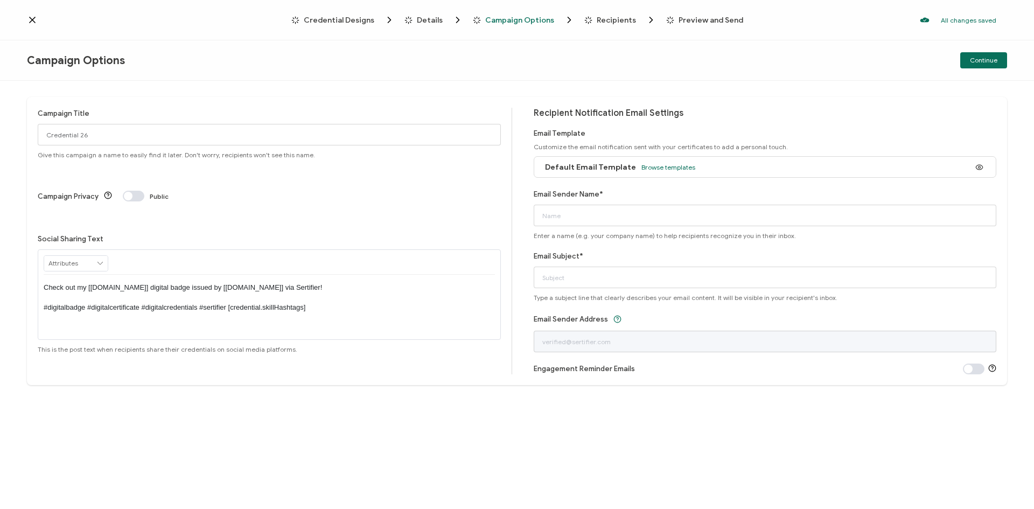
click at [598, 20] on span "Recipients" at bounding box center [616, 20] width 39 height 8
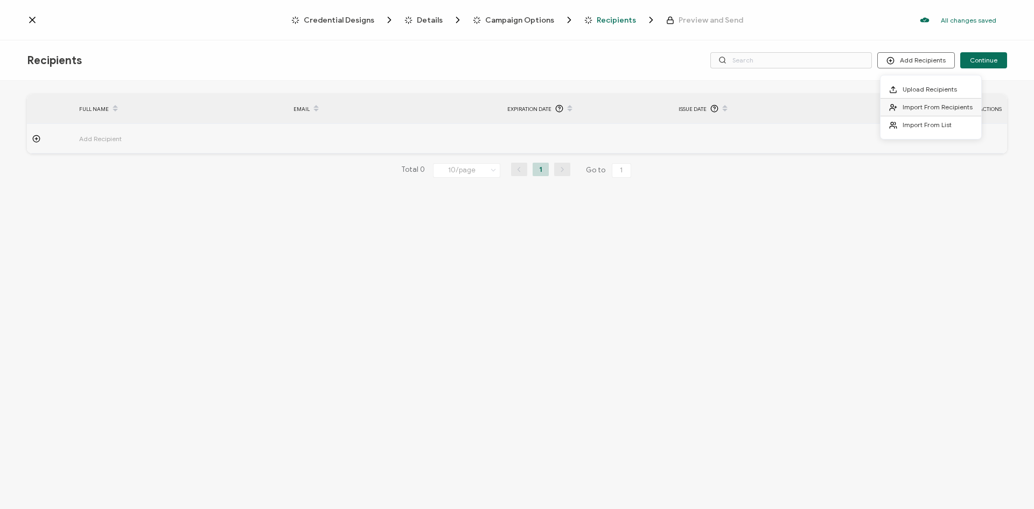
click at [917, 104] on span "Import From Recipients" at bounding box center [937, 107] width 70 height 8
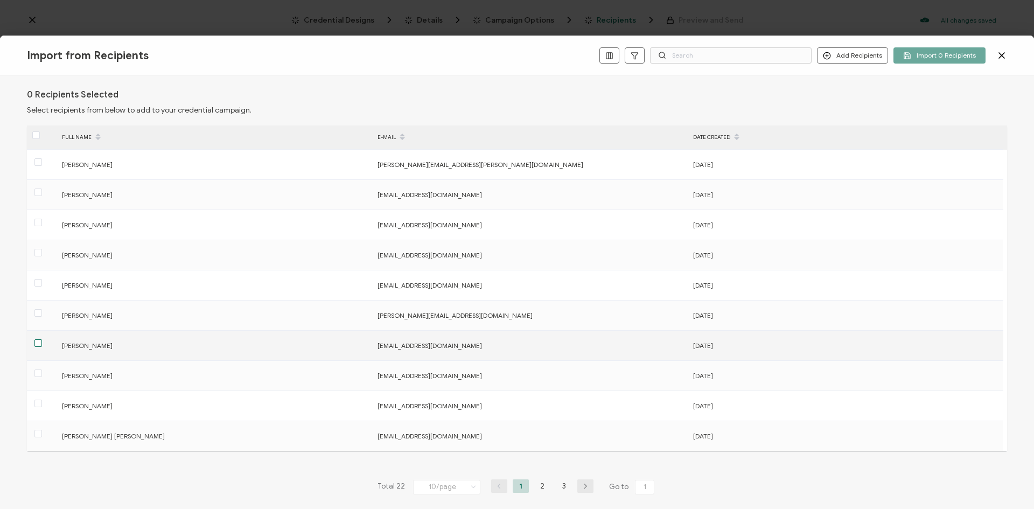
click at [37, 342] on span at bounding box center [38, 343] width 8 height 8
click at [42, 339] on input "checkbox" at bounding box center [42, 339] width 0 height 0
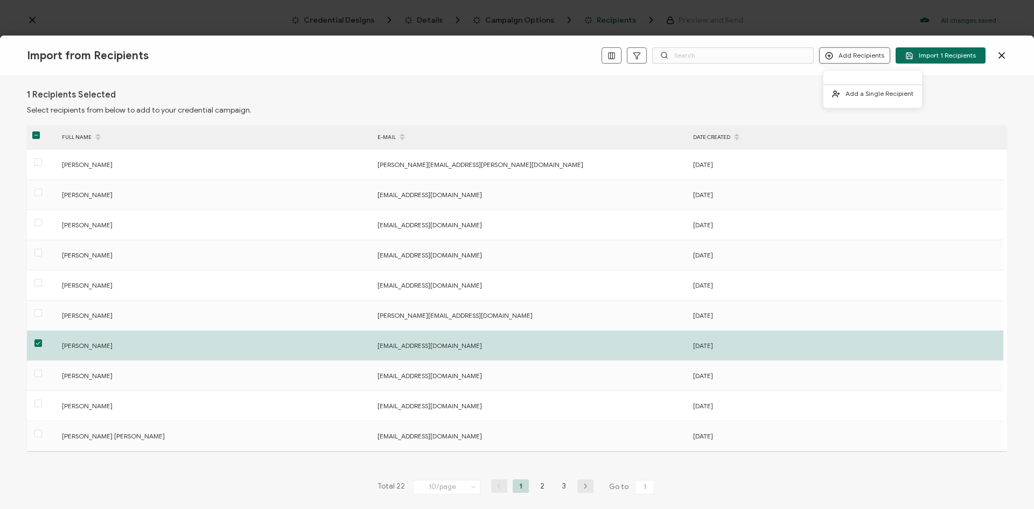
click at [862, 56] on button "Add Recipients" at bounding box center [854, 55] width 71 height 16
click at [864, 94] on span "Add a Single Recipient" at bounding box center [879, 93] width 68 height 8
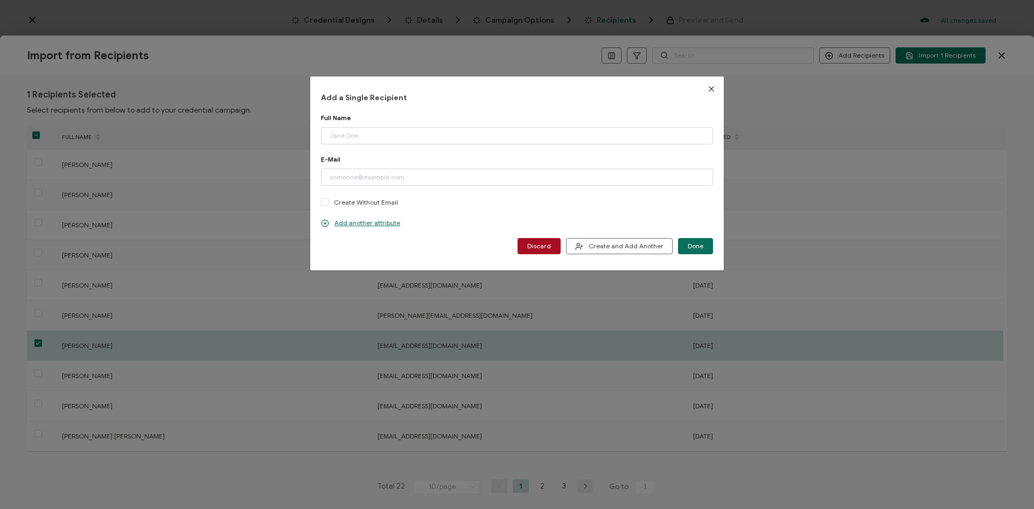
click at [709, 91] on icon "Close" at bounding box center [711, 89] width 9 height 9
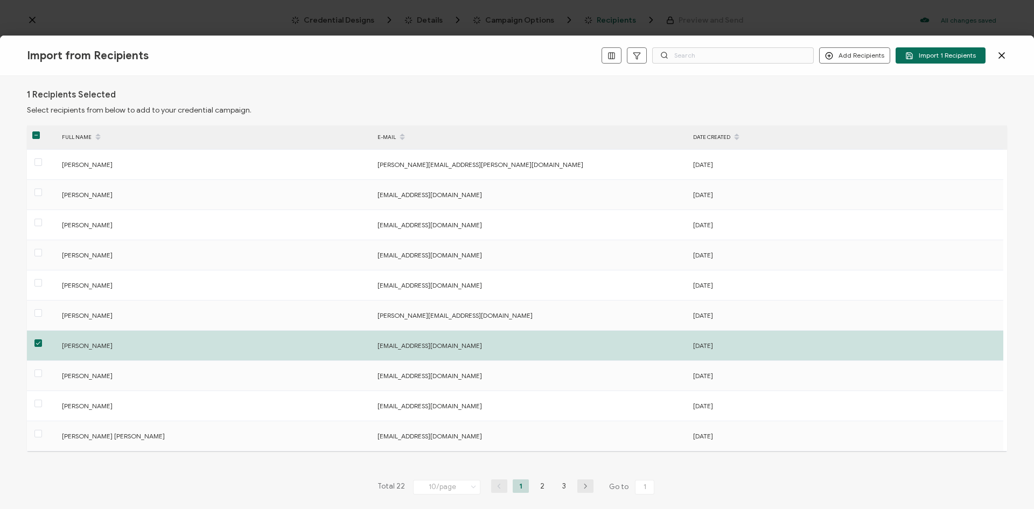
click at [953, 54] on span "Import 1 Recipients" at bounding box center [940, 56] width 71 height 8
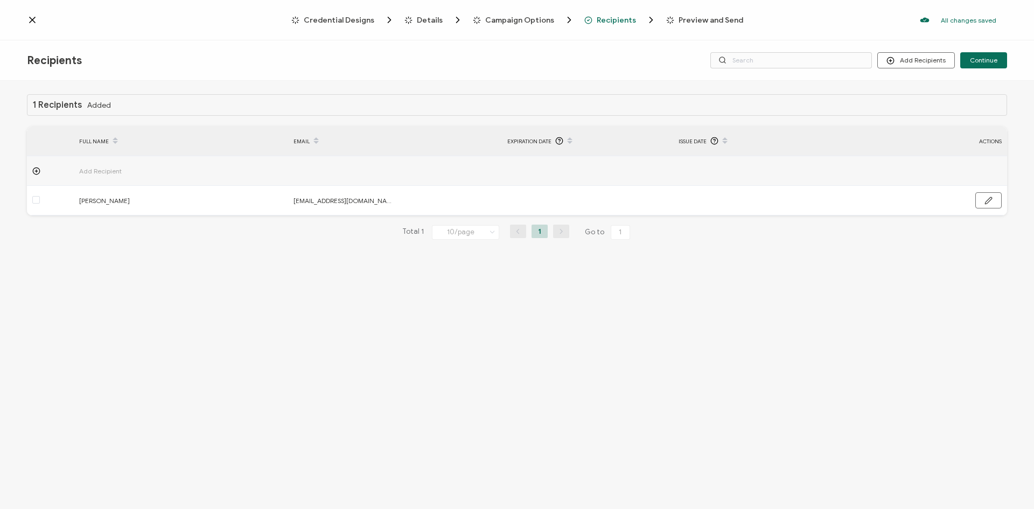
click at [698, 19] on span "Preview and Send" at bounding box center [710, 20] width 65 height 8
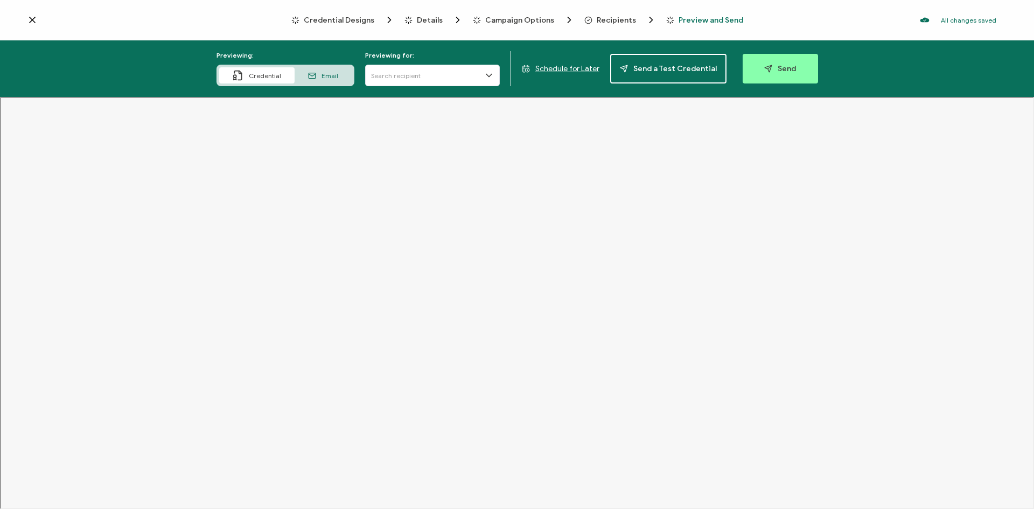
click at [264, 76] on span "Credential" at bounding box center [265, 76] width 32 height 8
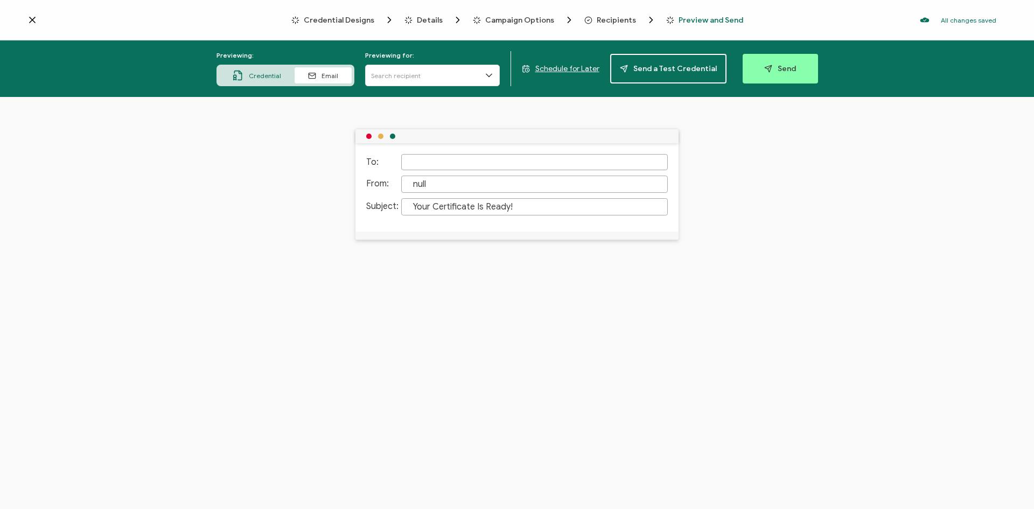
click at [711, 22] on span "Preview and Send" at bounding box center [710, 20] width 65 height 8
click at [689, 20] on span "Preview and Send" at bounding box center [710, 20] width 65 height 8
click at [690, 17] on span "Preview and Send" at bounding box center [710, 20] width 65 height 8
click at [339, 21] on span "Credential Designs" at bounding box center [339, 20] width 71 height 8
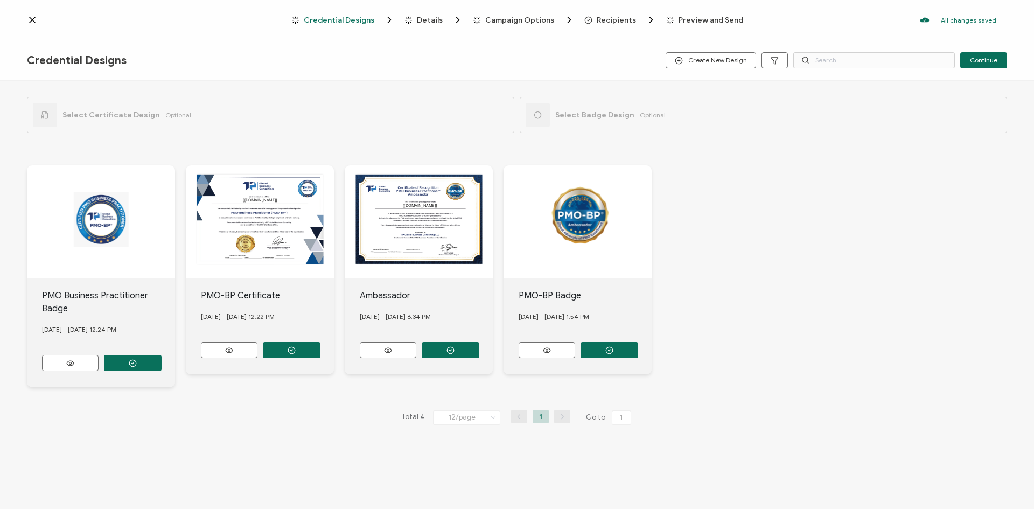
click at [408, 234] on div "The recipient’s full name, which will be automatically filled based on the info…" at bounding box center [419, 221] width 148 height 113
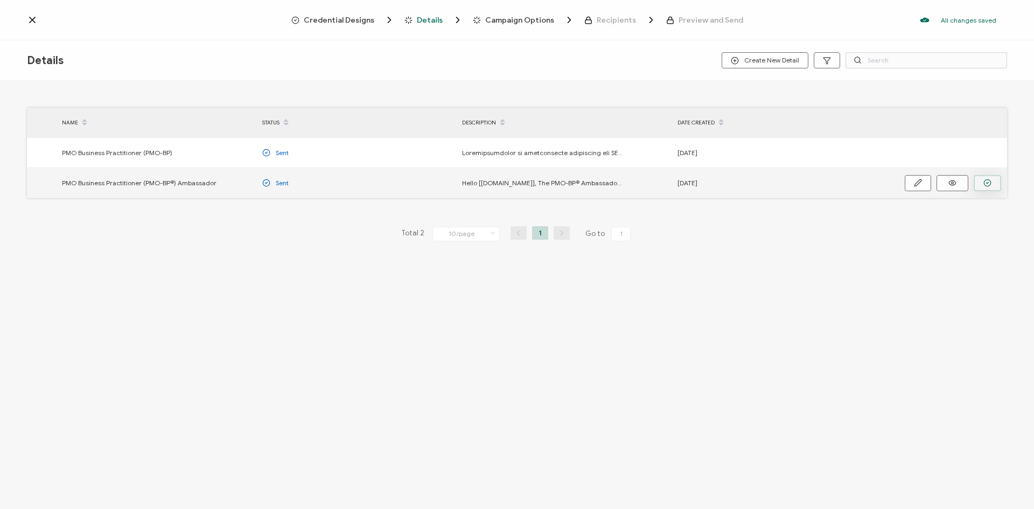
click at [989, 184] on icon "button" at bounding box center [987, 183] width 8 height 8
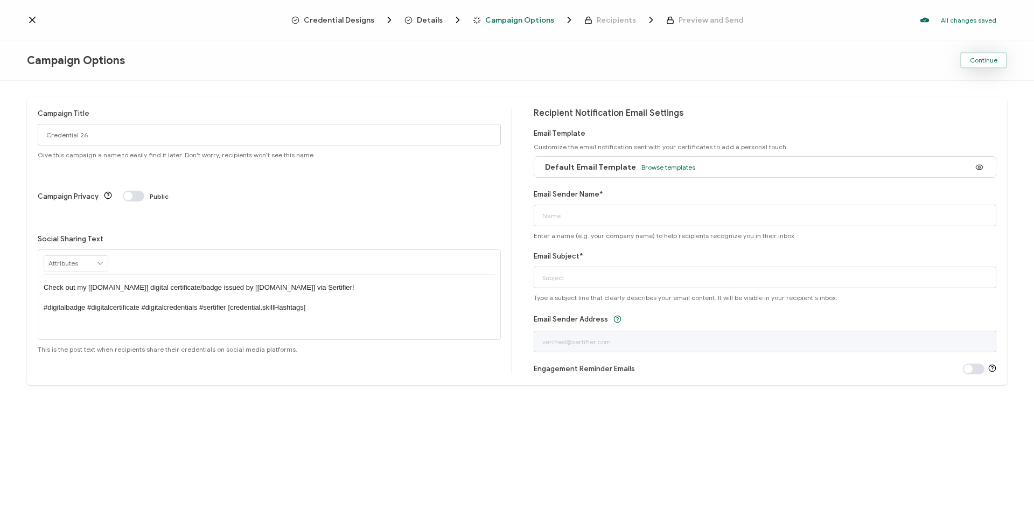
click at [986, 60] on span "Continue" at bounding box center [983, 60] width 27 height 6
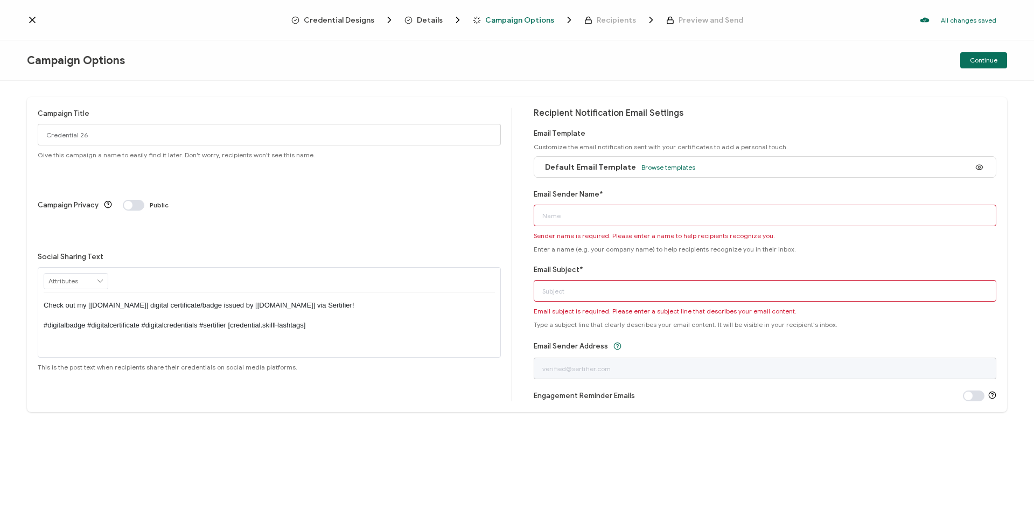
click at [417, 20] on div "Details" at bounding box center [421, 20] width 35 height 11
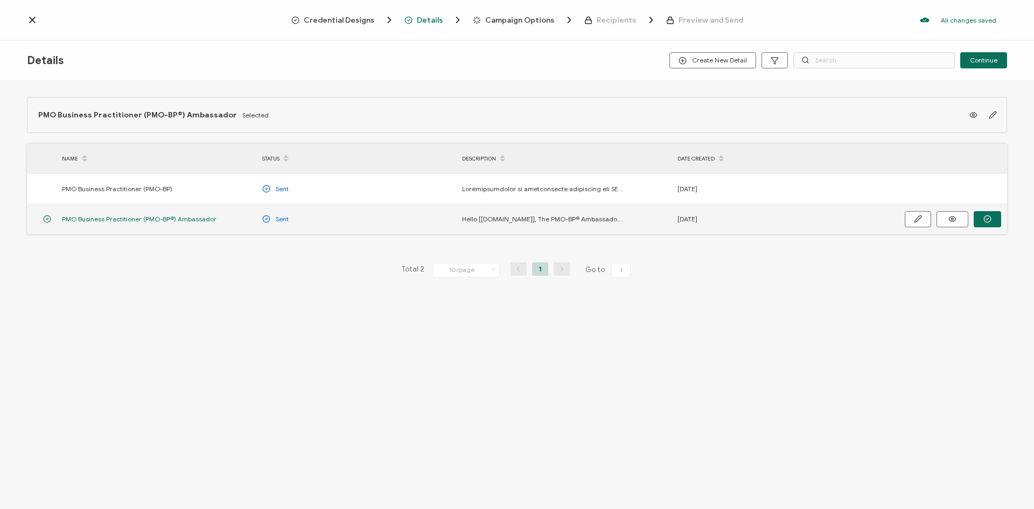
click at [97, 219] on span "PMO Business Practitioner (PMO-BP®) Ambassador" at bounding box center [139, 219] width 155 height 12
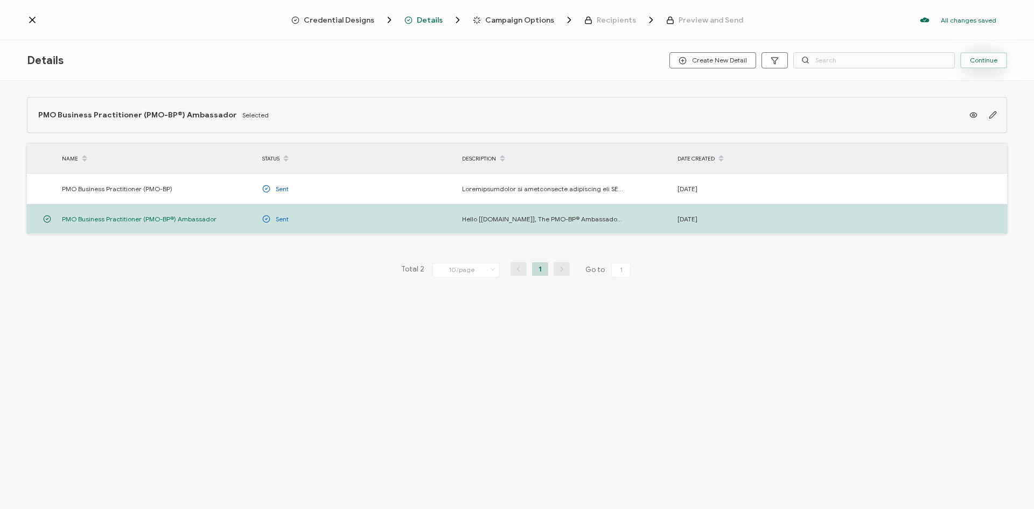
click at [996, 62] on span "Continue" at bounding box center [983, 60] width 27 height 6
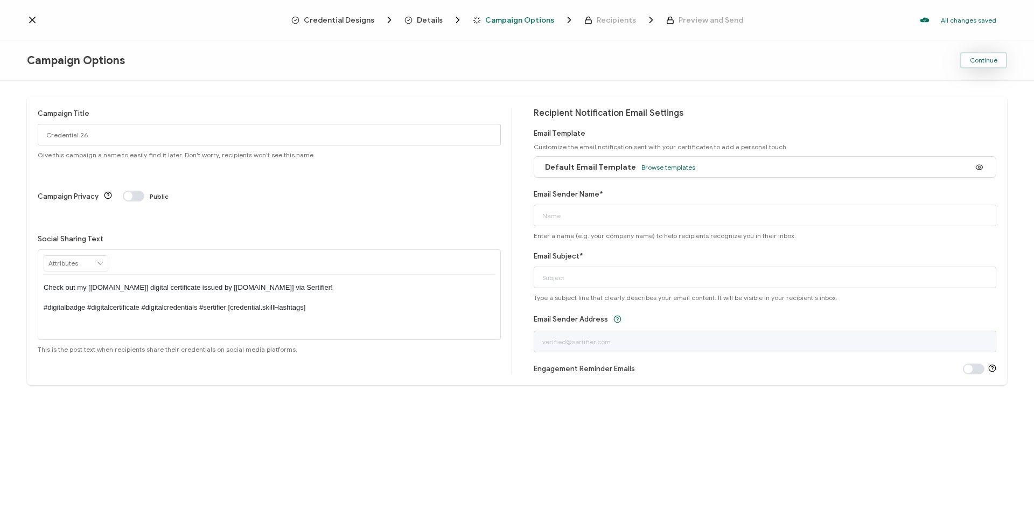
click at [988, 61] on span "Continue" at bounding box center [983, 60] width 27 height 6
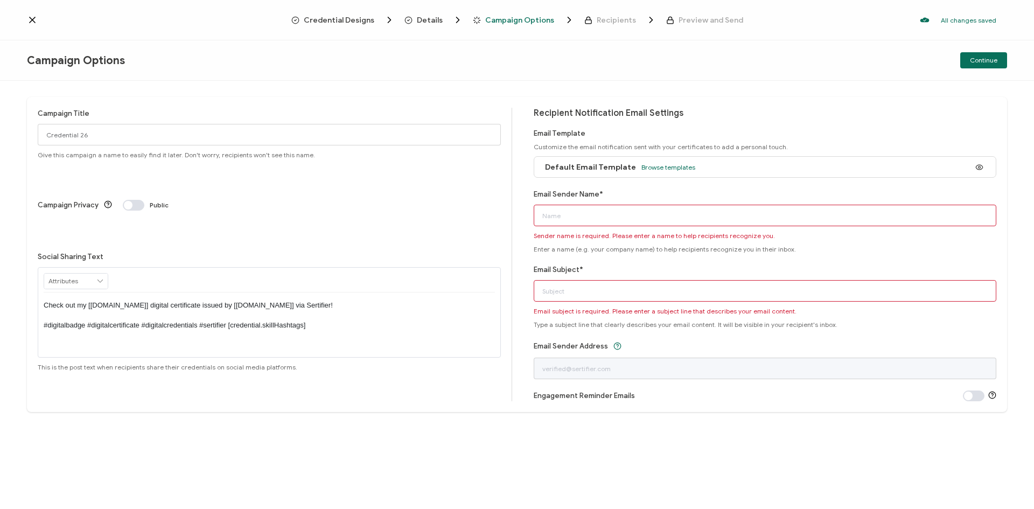
click at [35, 18] on icon at bounding box center [32, 20] width 11 height 11
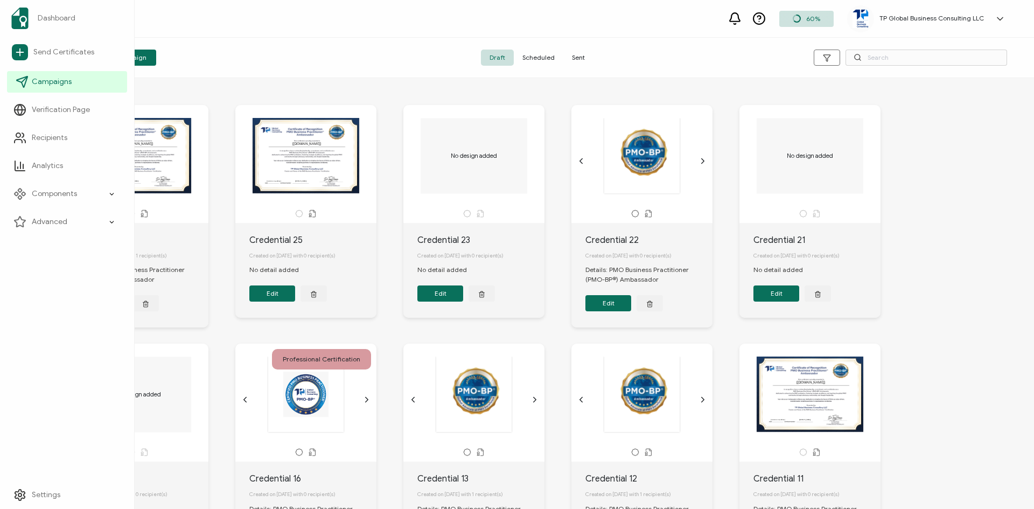
click at [52, 82] on span "Campaigns" at bounding box center [52, 81] width 40 height 11
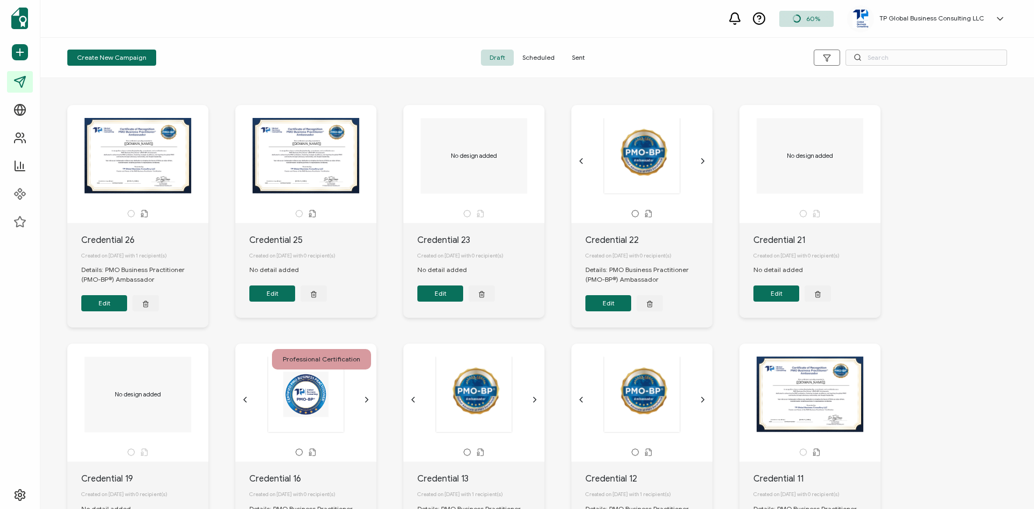
click at [577, 57] on span "Sent" at bounding box center [578, 58] width 30 height 16
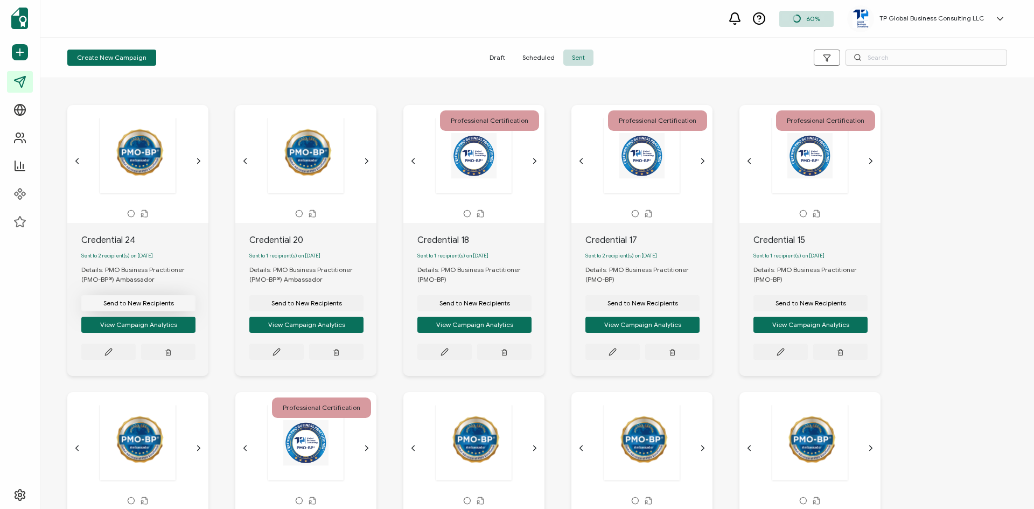
click at [135, 305] on span "Send to New Recipients" at bounding box center [138, 303] width 71 height 6
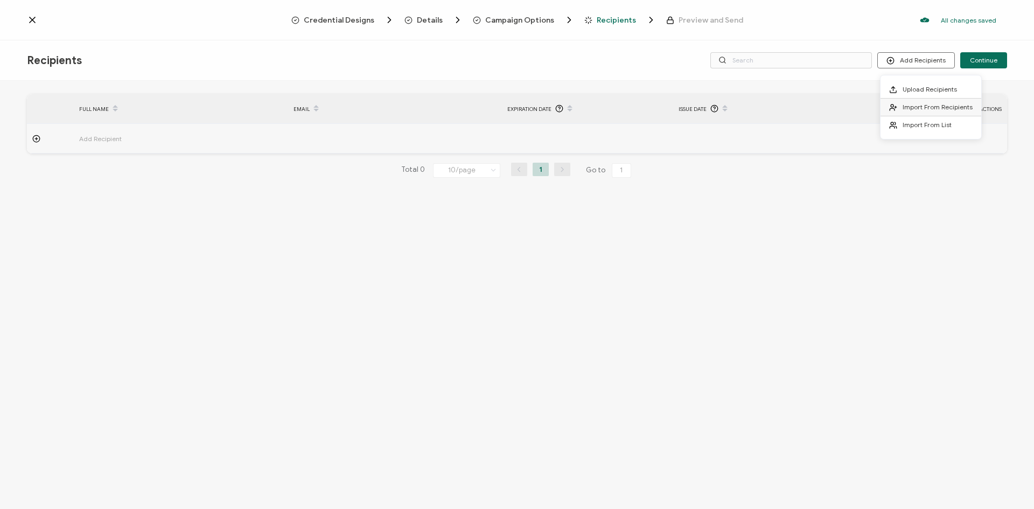
click at [924, 108] on span "Import From Recipients" at bounding box center [937, 107] width 70 height 8
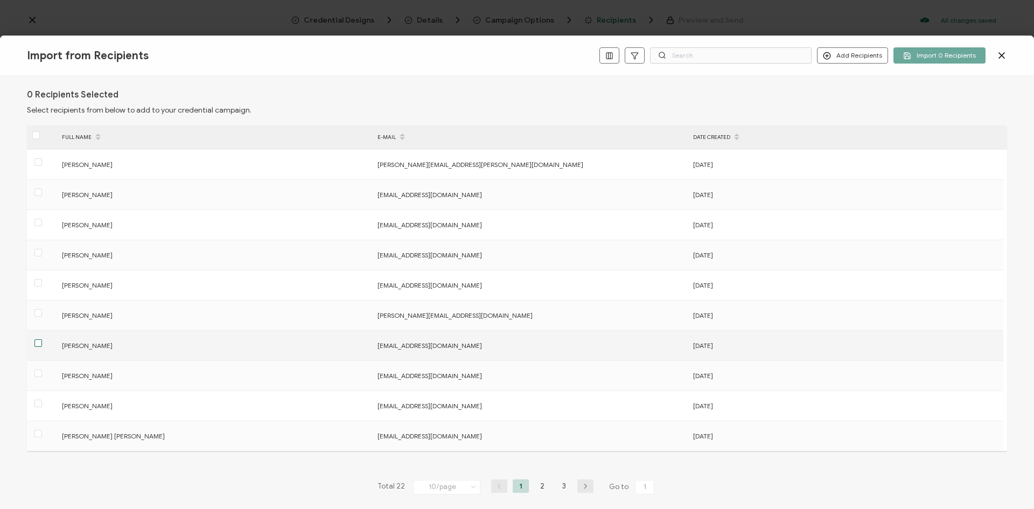
click at [39, 343] on span at bounding box center [38, 343] width 8 height 8
click at [42, 339] on input "checkbox" at bounding box center [42, 339] width 0 height 0
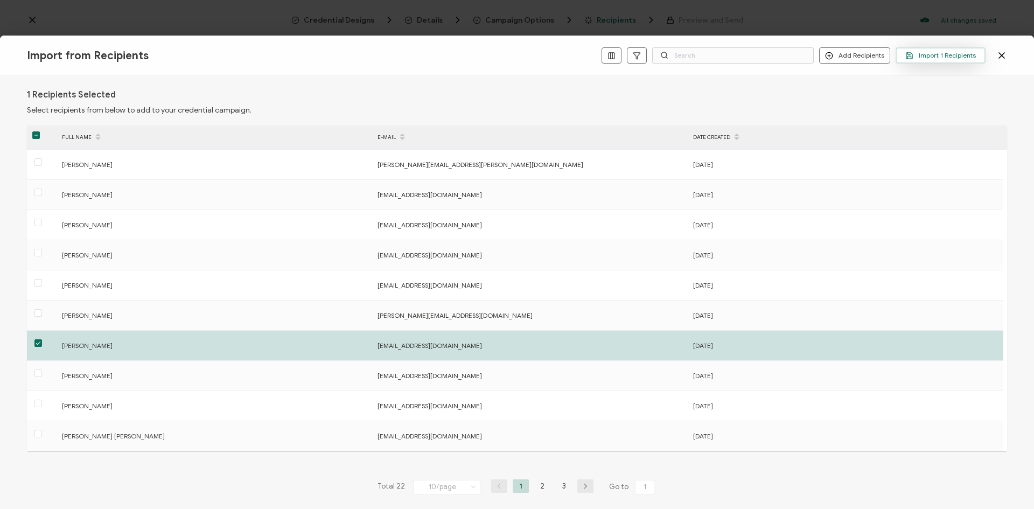
click at [941, 57] on span "Import 1 Recipients" at bounding box center [940, 56] width 71 height 8
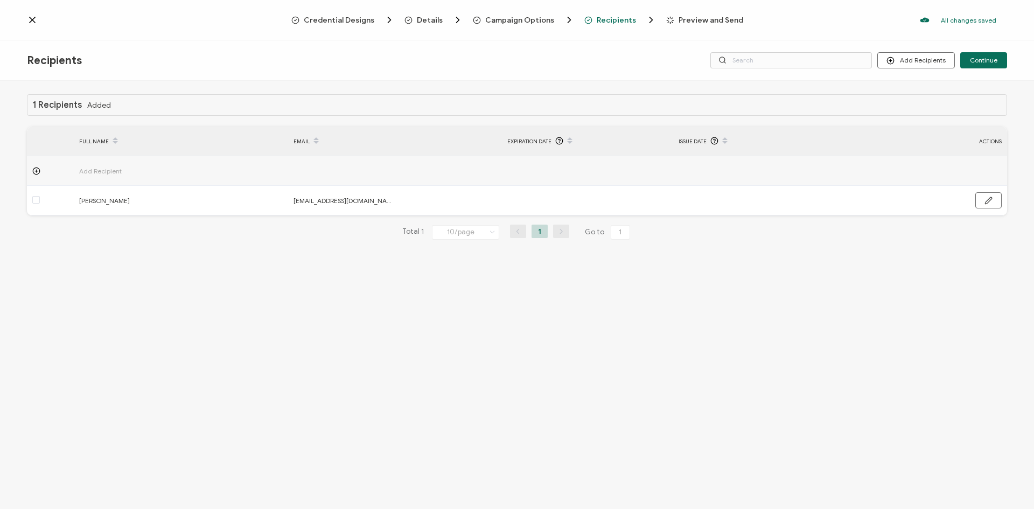
click at [692, 20] on span "Preview and Send" at bounding box center [710, 20] width 65 height 8
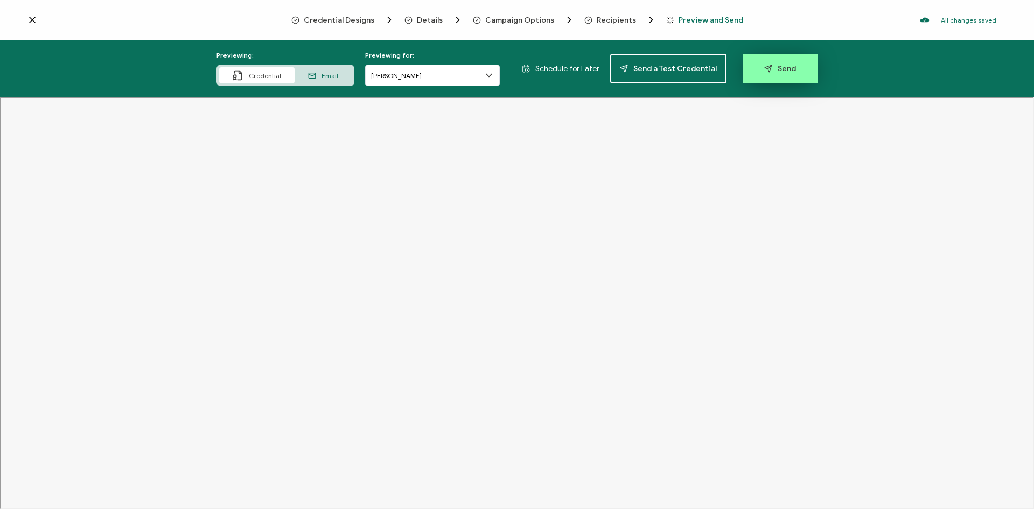
click at [785, 71] on span "Send" at bounding box center [780, 69] width 32 height 8
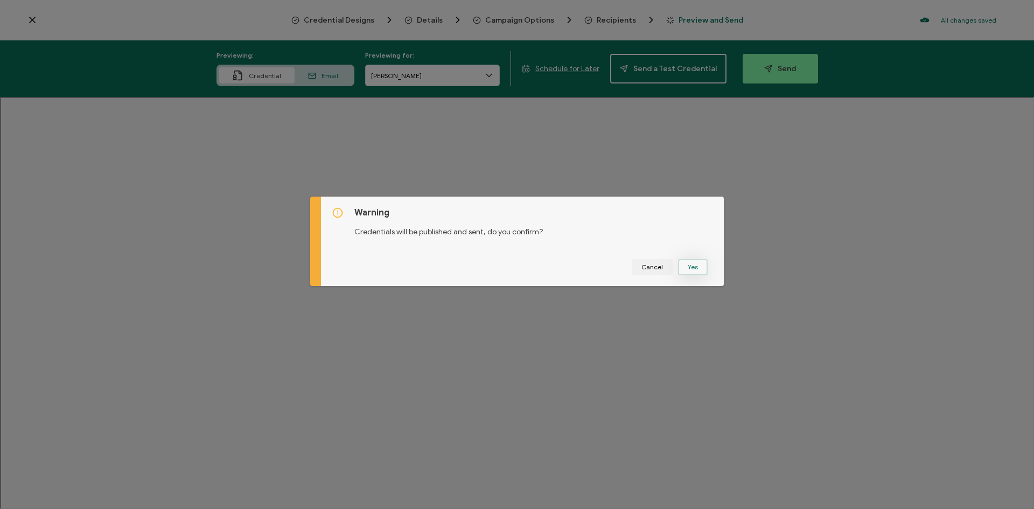
click at [691, 266] on button "Yes" at bounding box center [693, 267] width 30 height 16
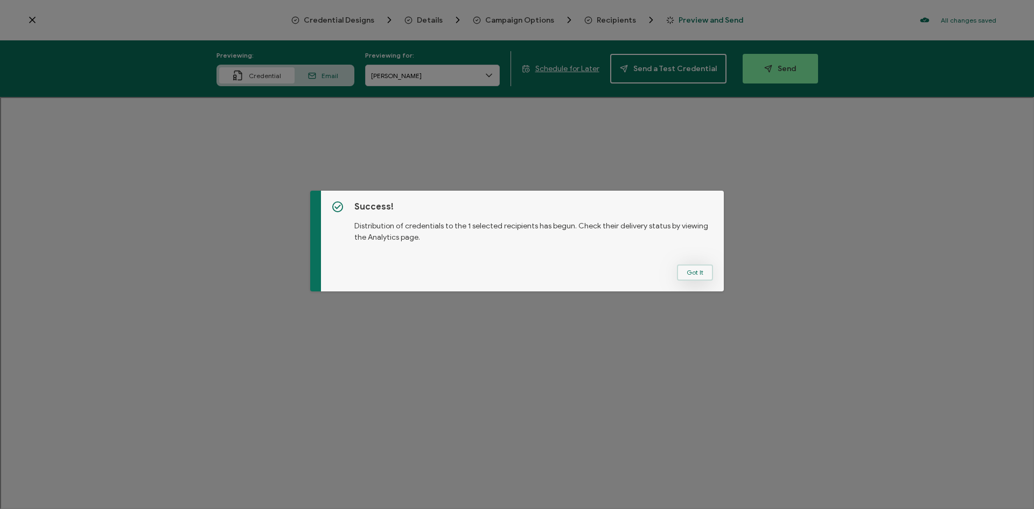
click at [692, 271] on button "Got It" at bounding box center [695, 272] width 36 height 16
